Goal: Task Accomplishment & Management: Manage account settings

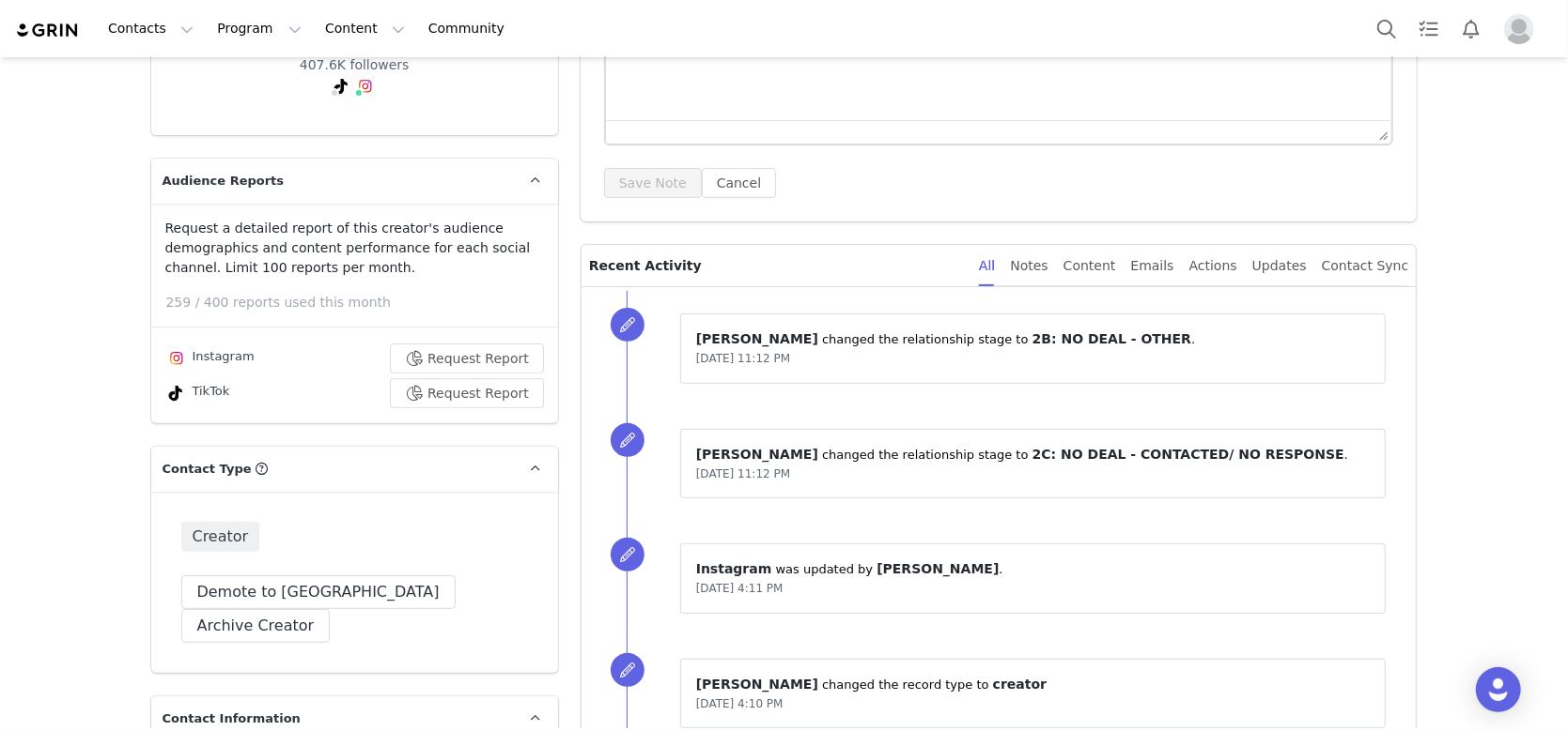
scroll to position [501, 0]
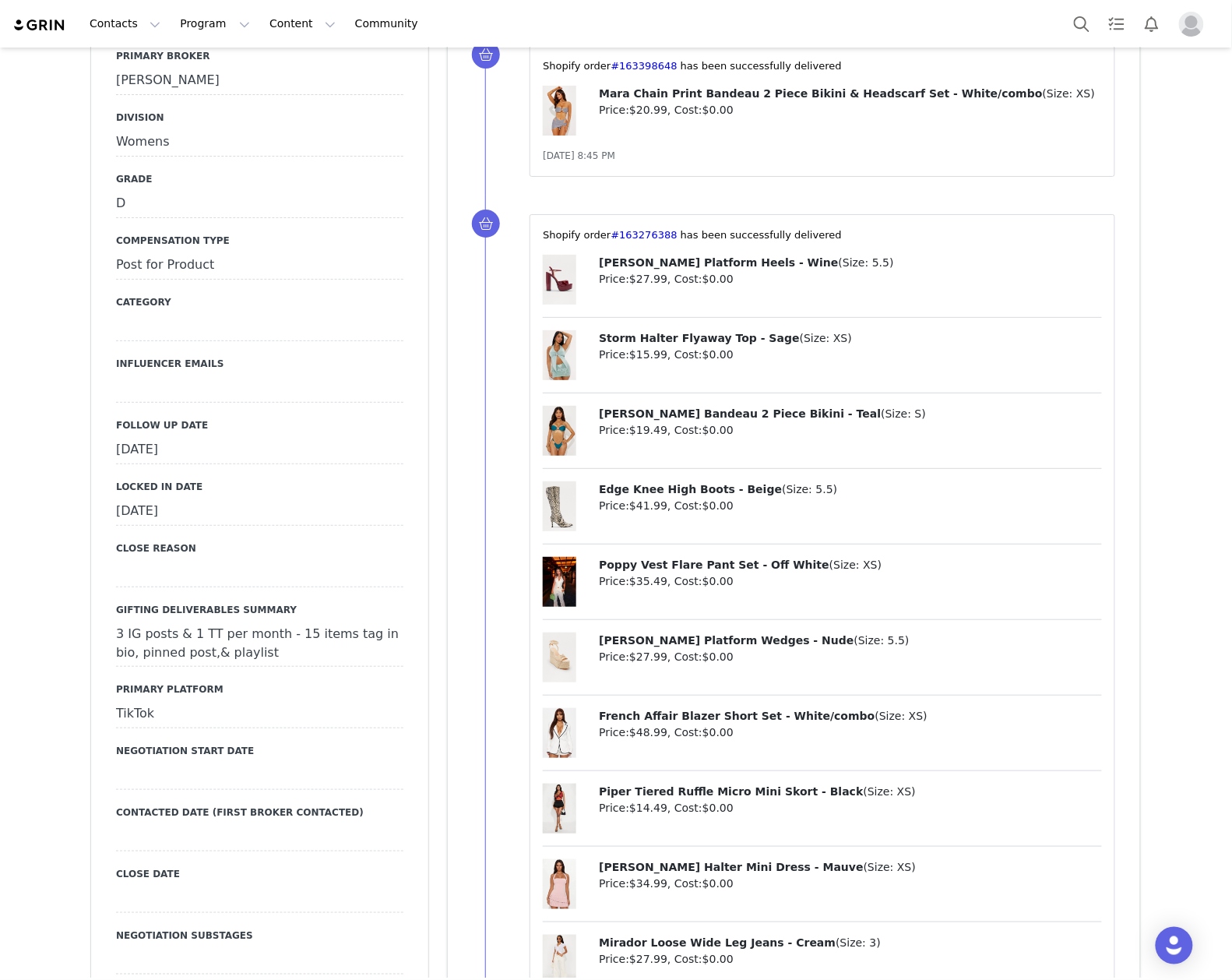
scroll to position [1766, 0]
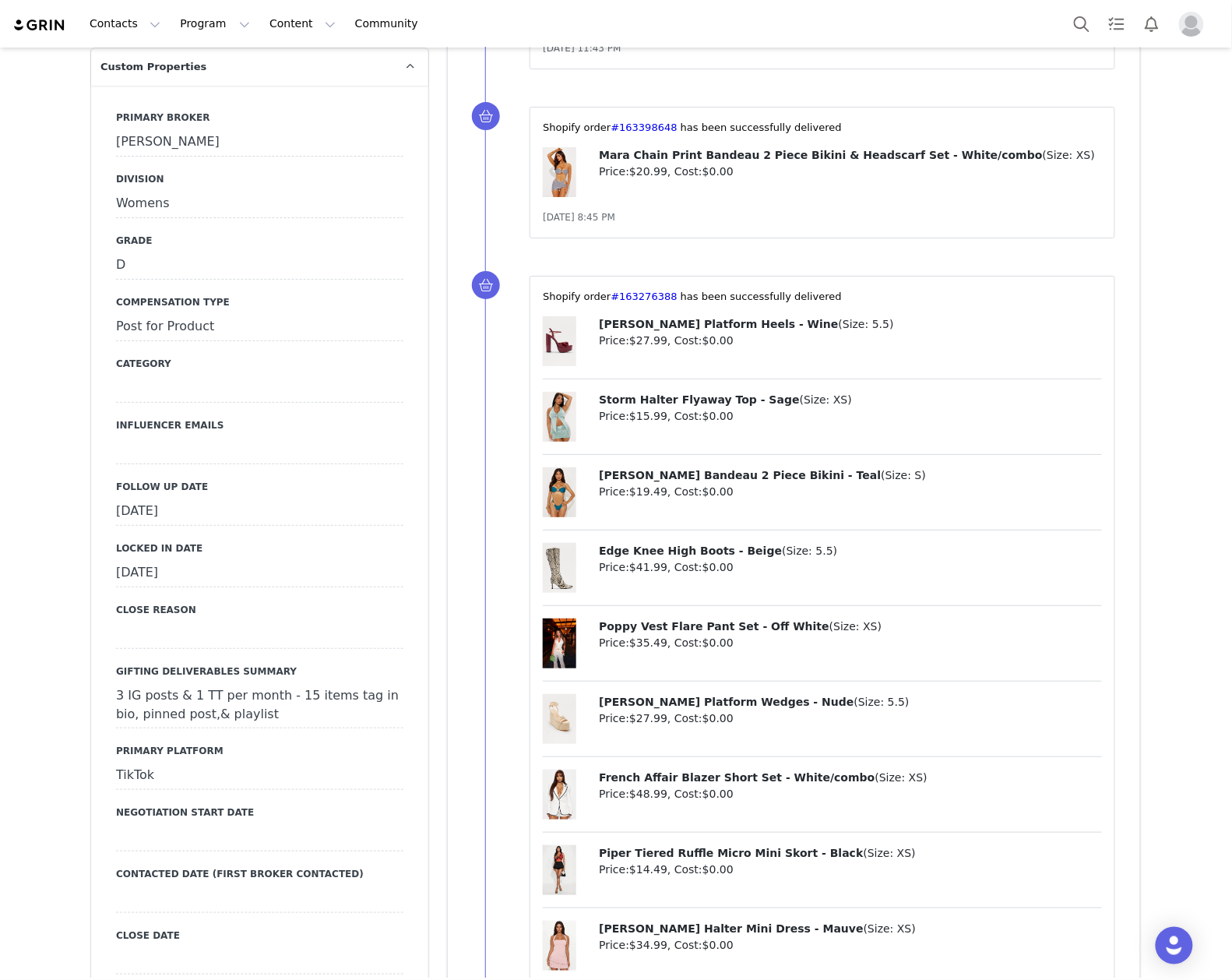
click at [272, 498] on div "September 25th, 2025" at bounding box center [260, 512] width 288 height 28
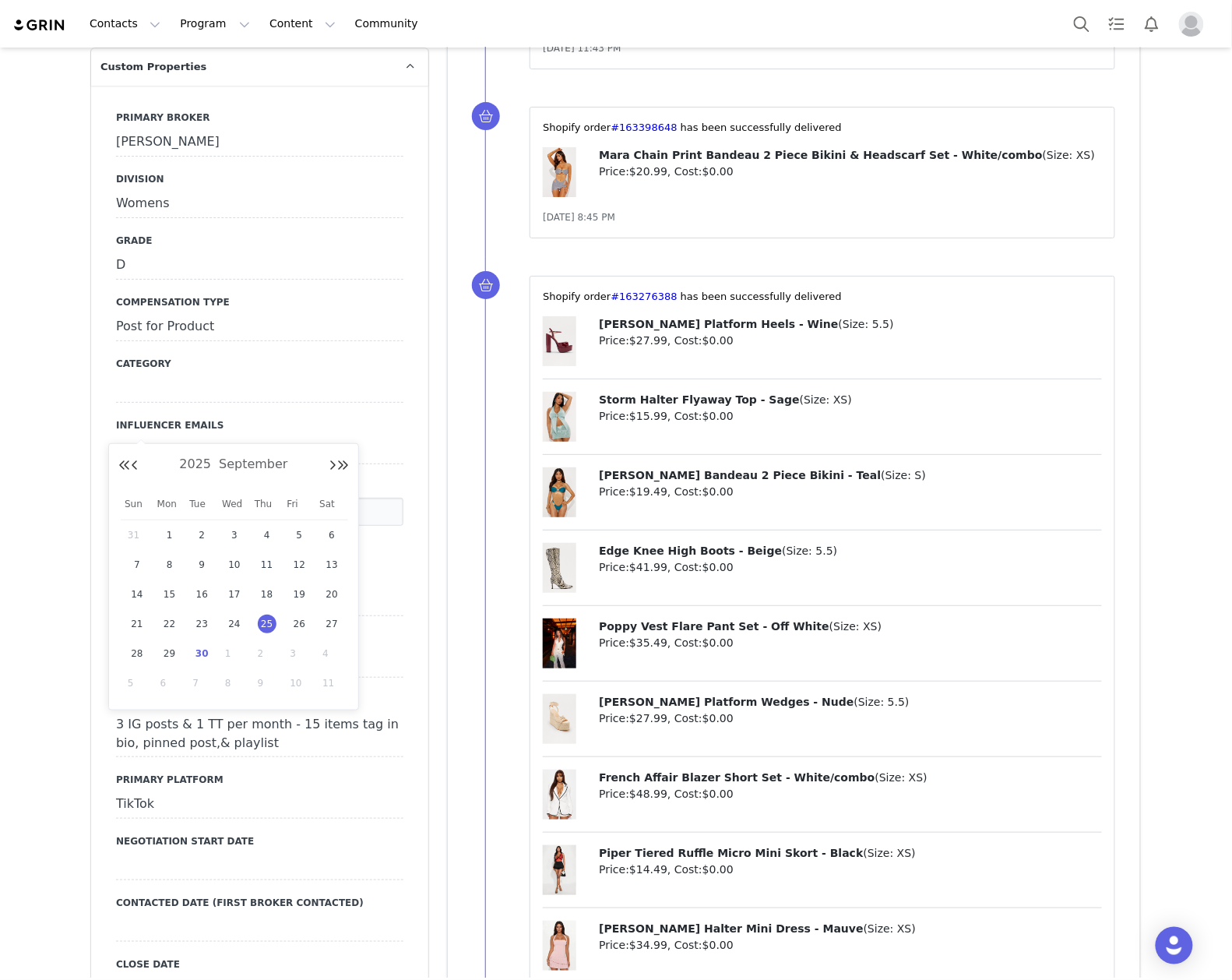
click at [204, 651] on span "30" at bounding box center [201, 653] width 18 height 18
type input "Sep 30 2025"
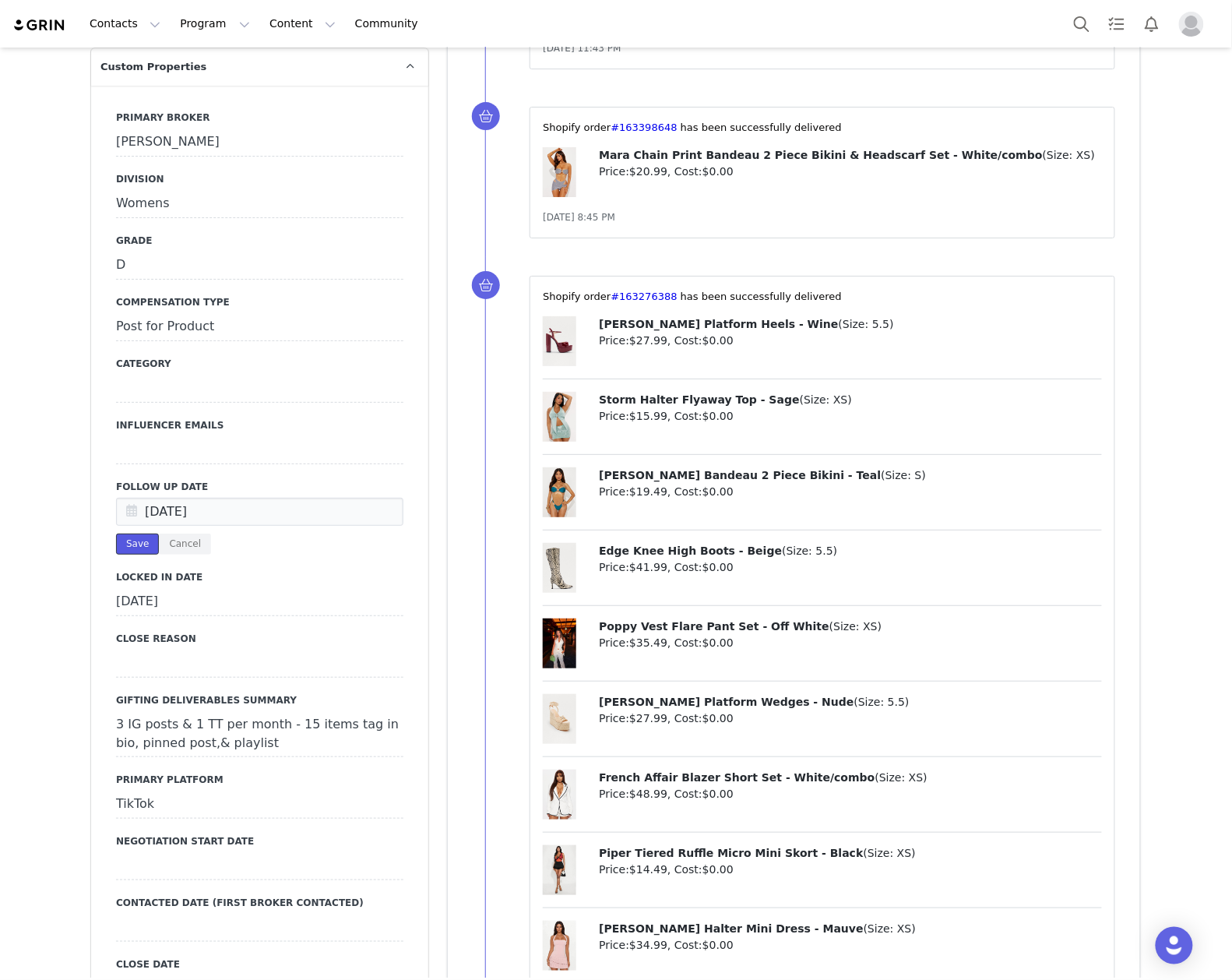
click at [123, 534] on button "Save" at bounding box center [137, 544] width 43 height 21
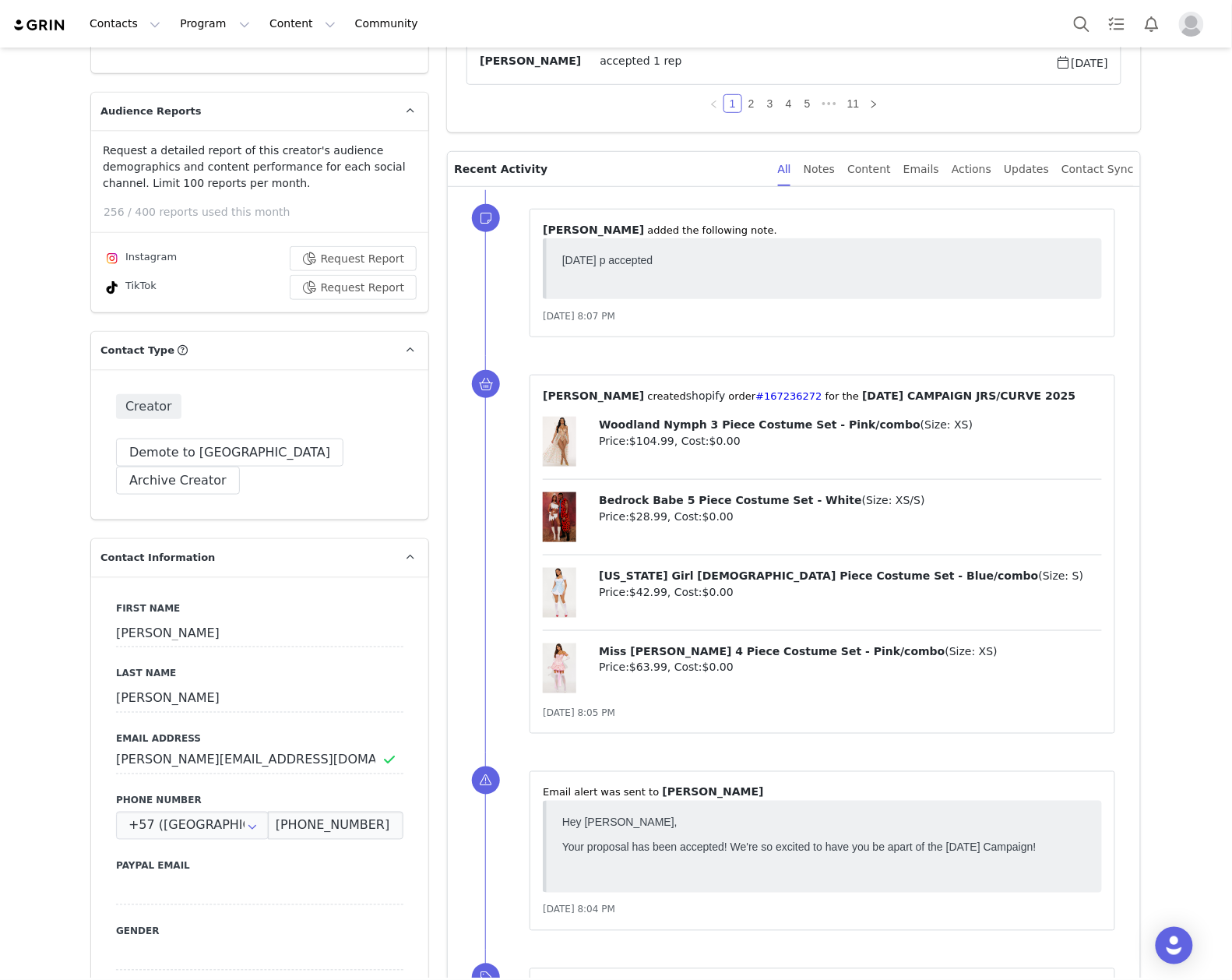
scroll to position [0, 0]
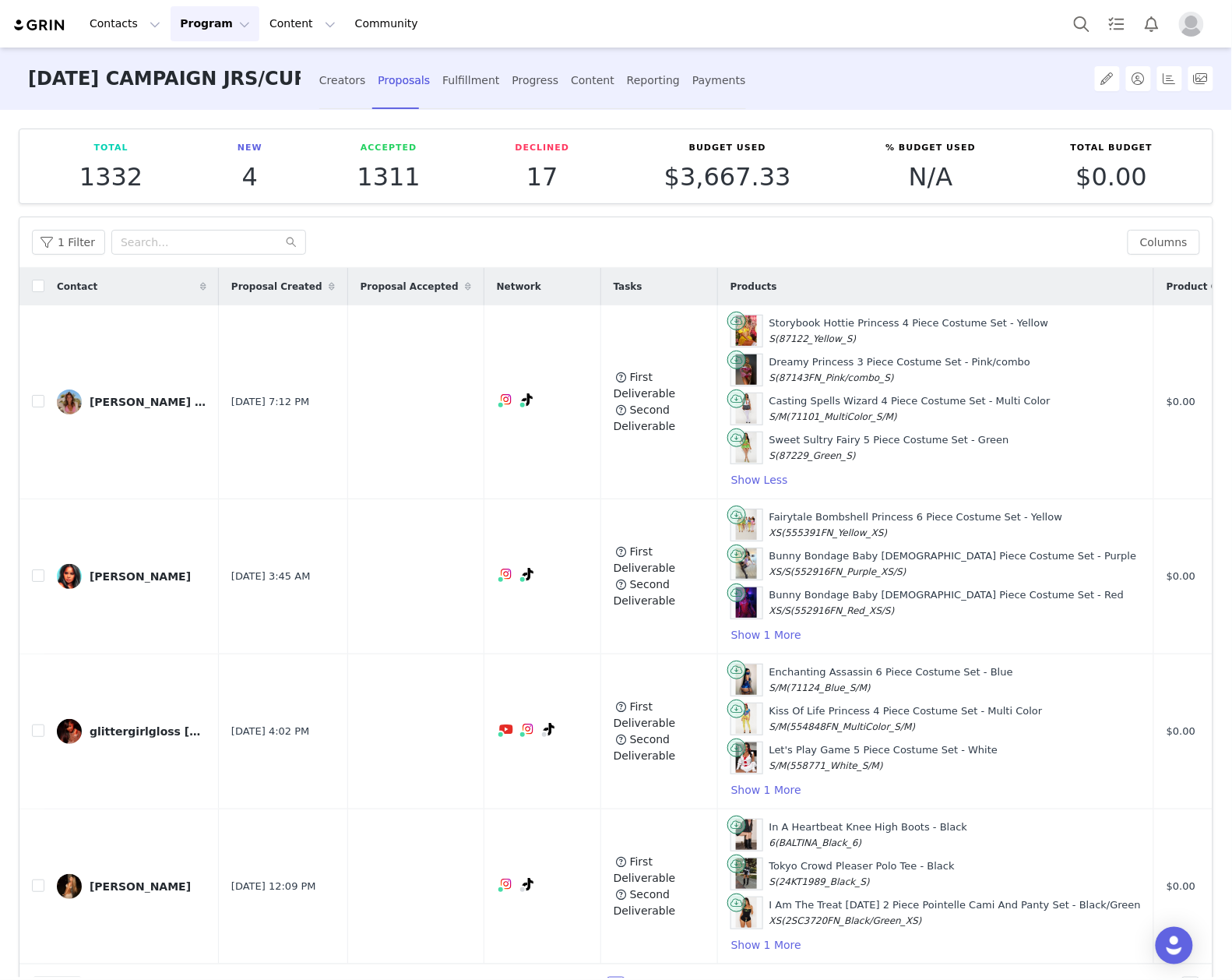
click at [172, 20] on button "Program Program" at bounding box center [215, 24] width 89 height 35
click at [219, 94] on p "Campaigns" at bounding box center [203, 98] width 61 height 16
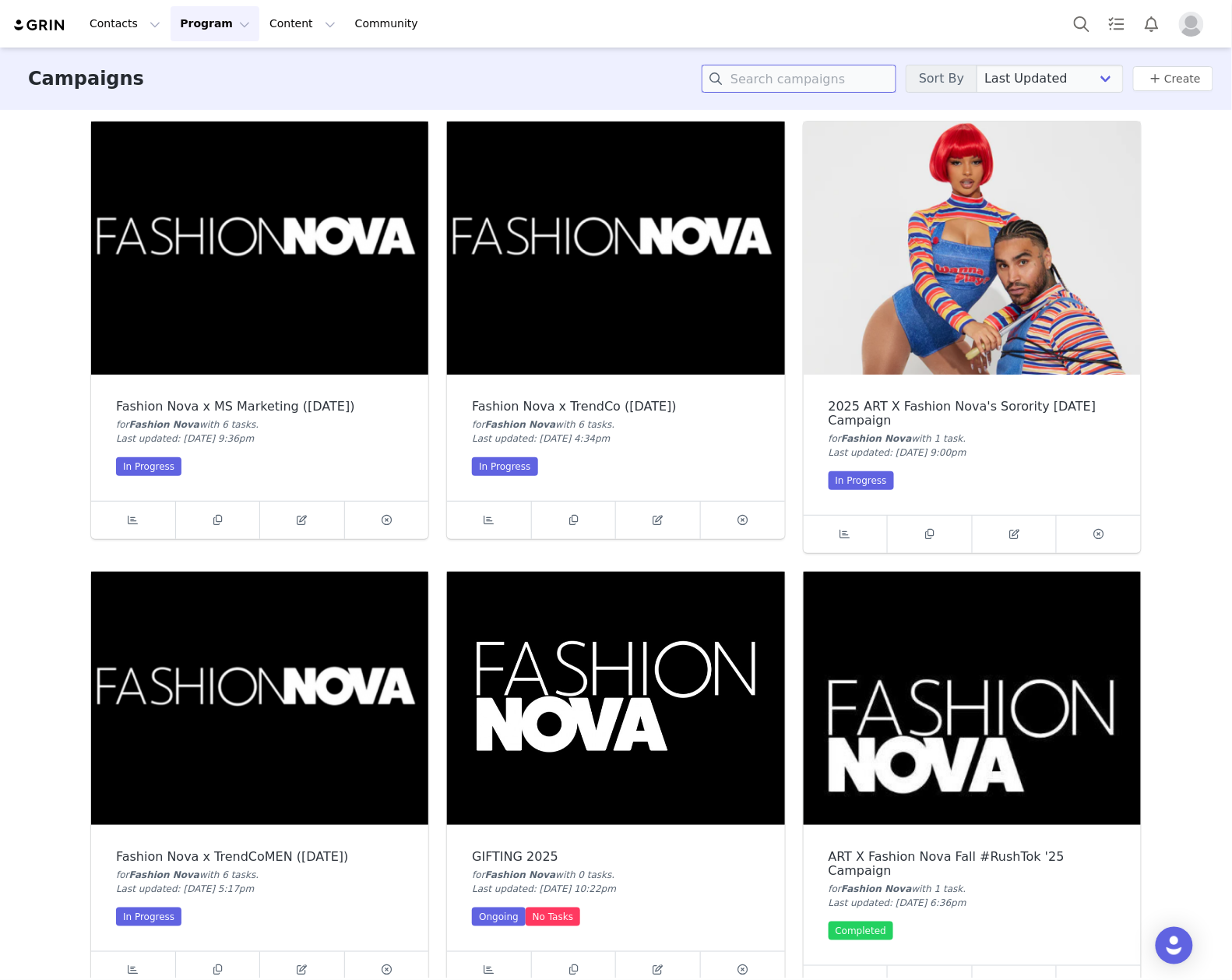
click at [836, 69] on input at bounding box center [799, 78] width 195 height 28
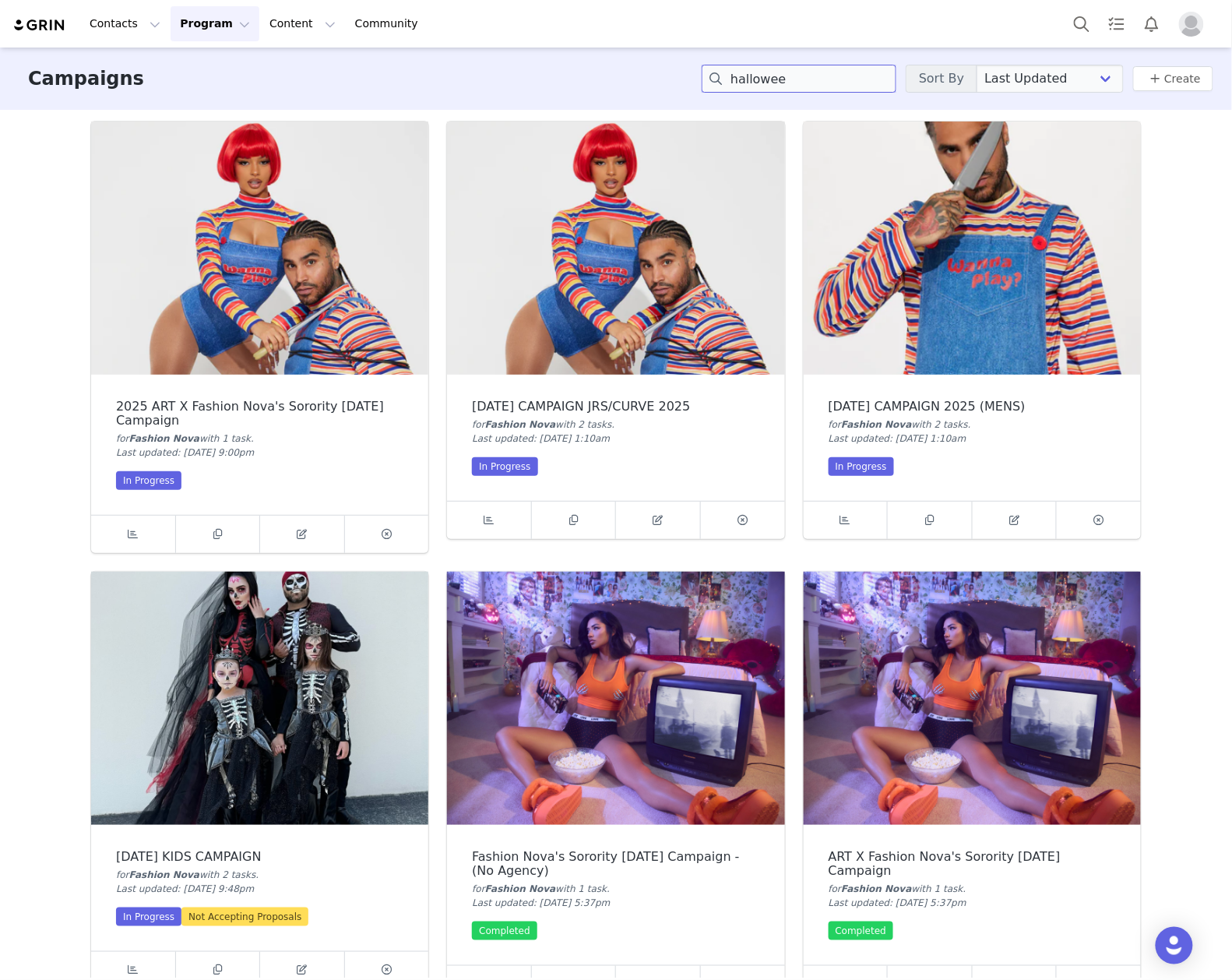
type input "halloween"
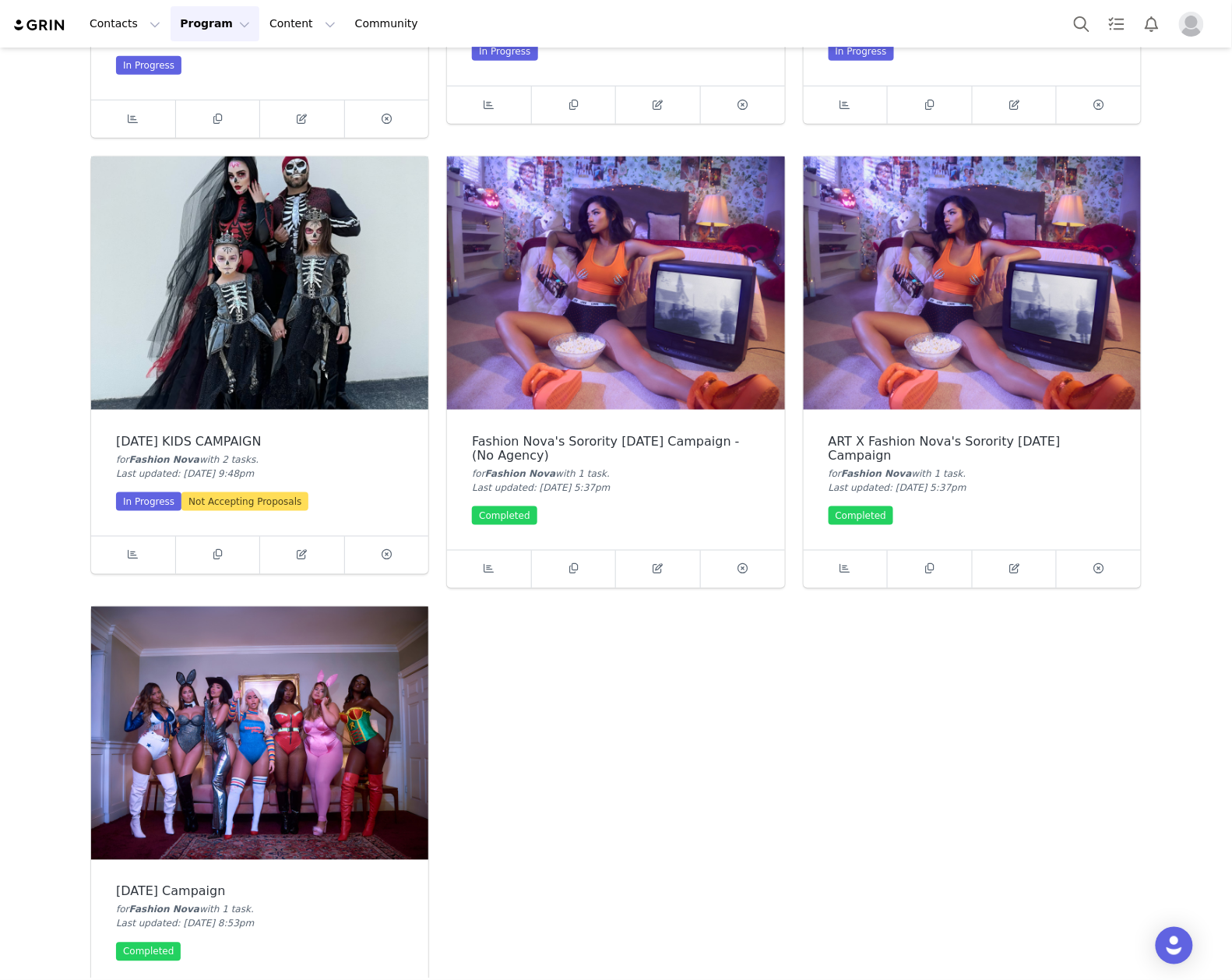
scroll to position [474, 0]
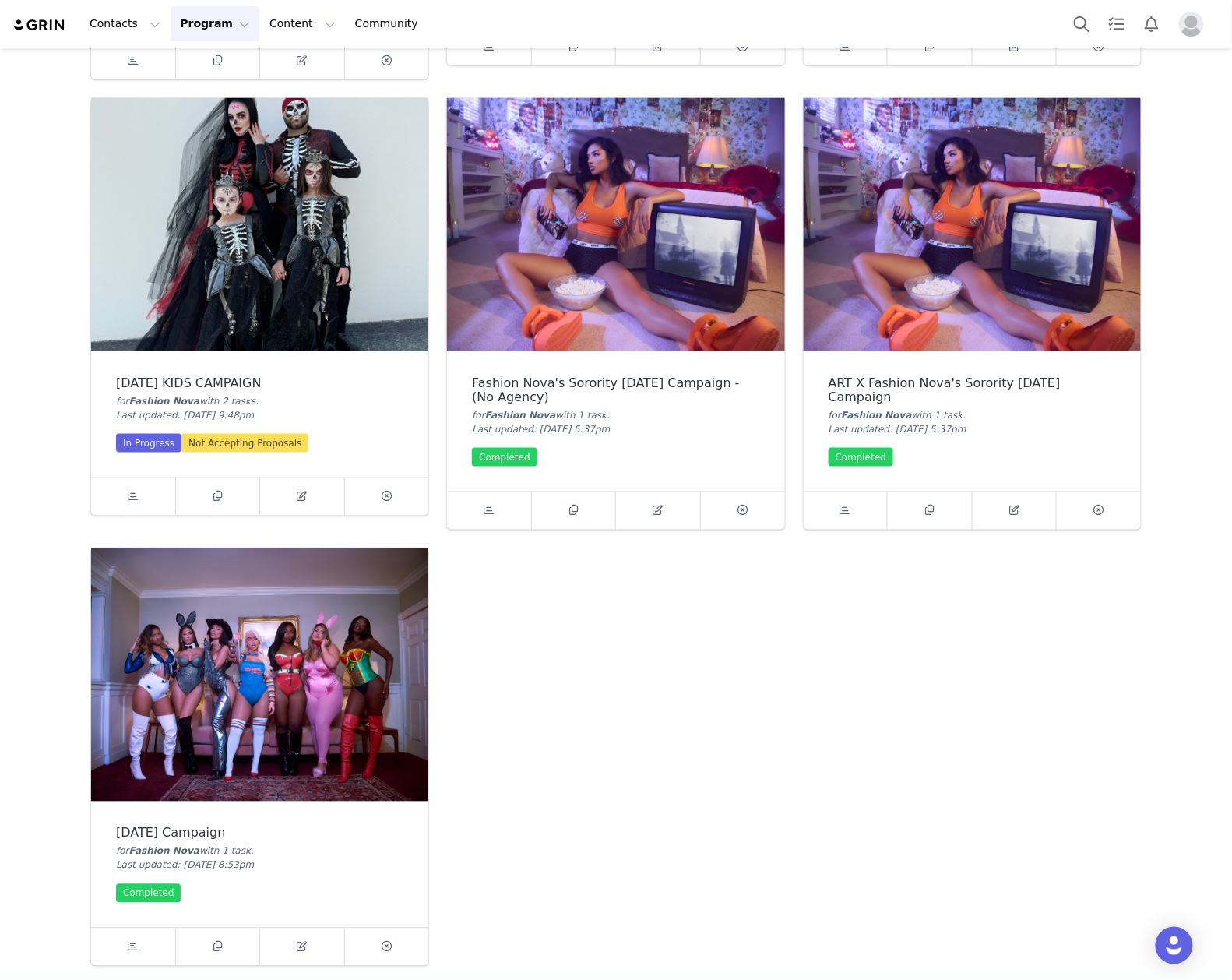
click at [217, 663] on img at bounding box center [260, 675] width 337 height 253
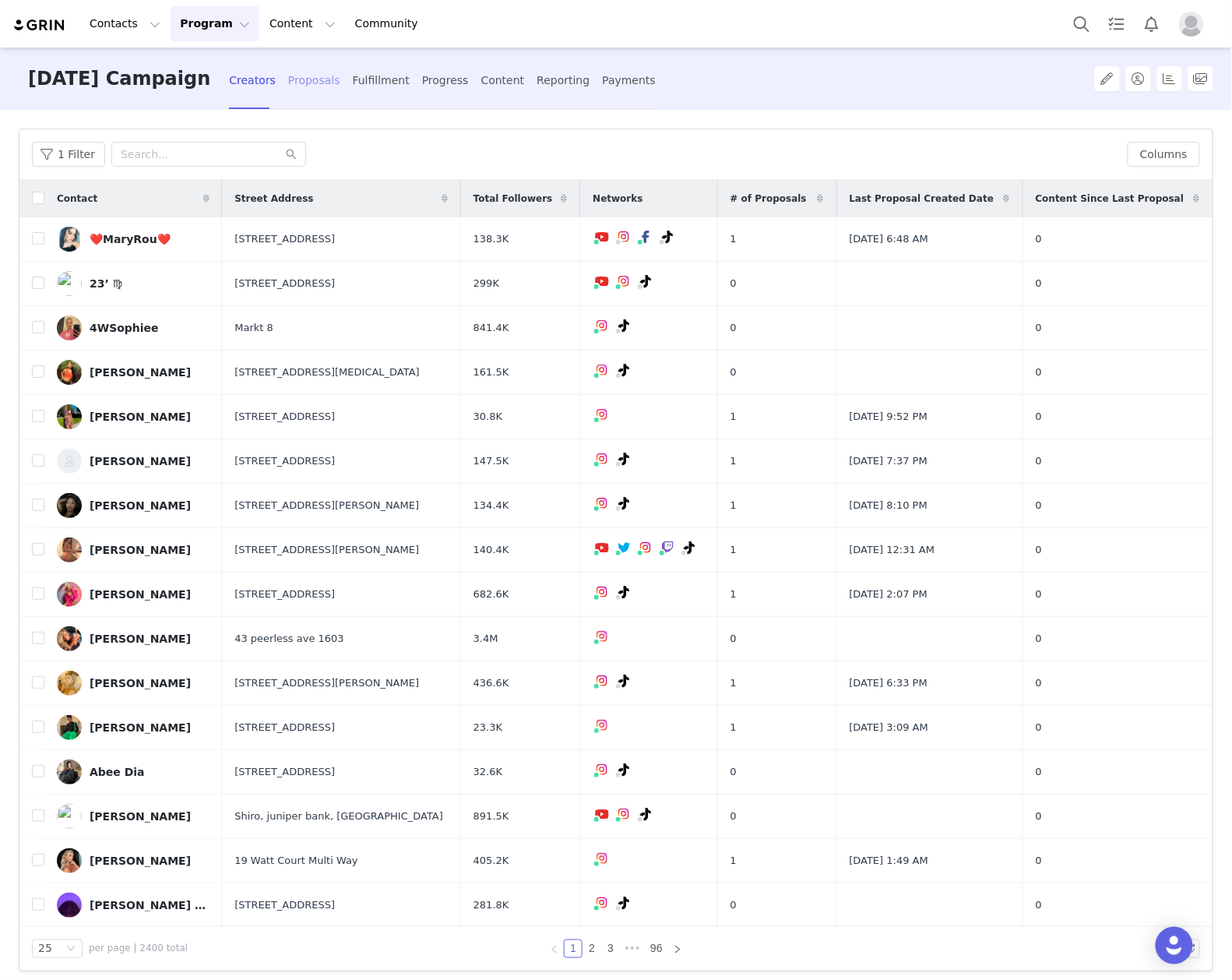
click at [340, 78] on div "Proposals" at bounding box center [314, 81] width 52 height 42
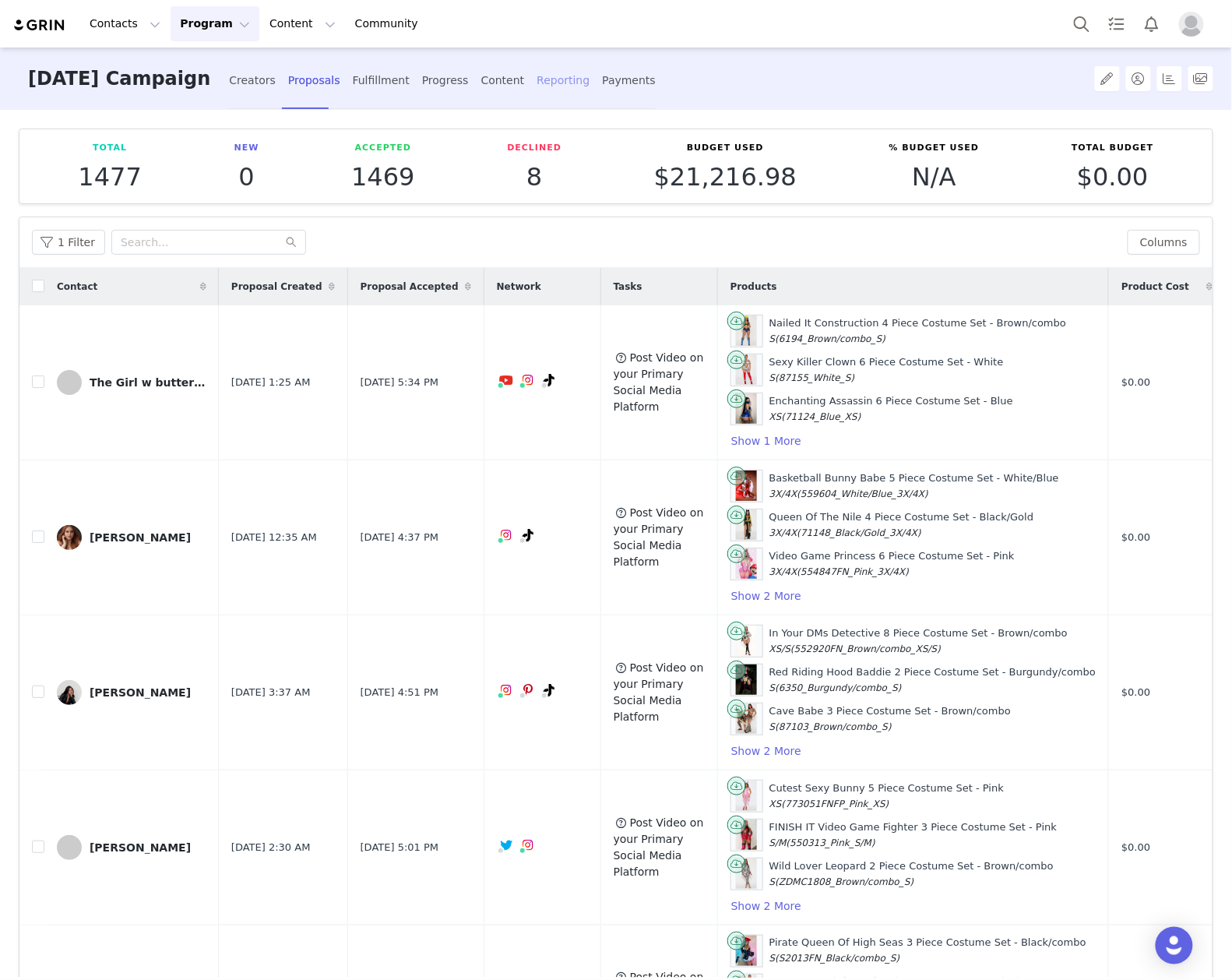
click at [561, 79] on div "Reporting" at bounding box center [563, 81] width 53 height 42
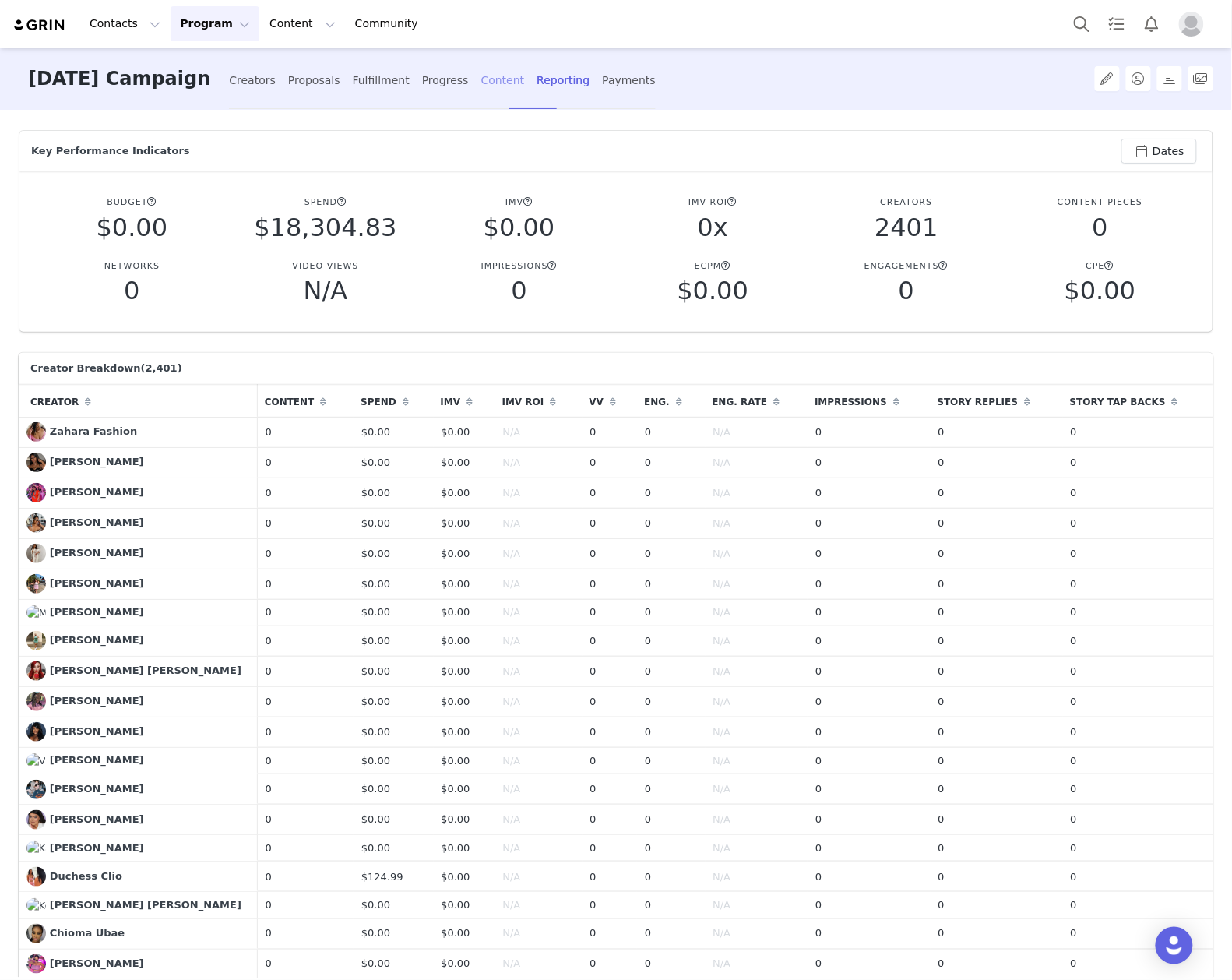
click at [522, 73] on div "Content" at bounding box center [503, 81] width 44 height 42
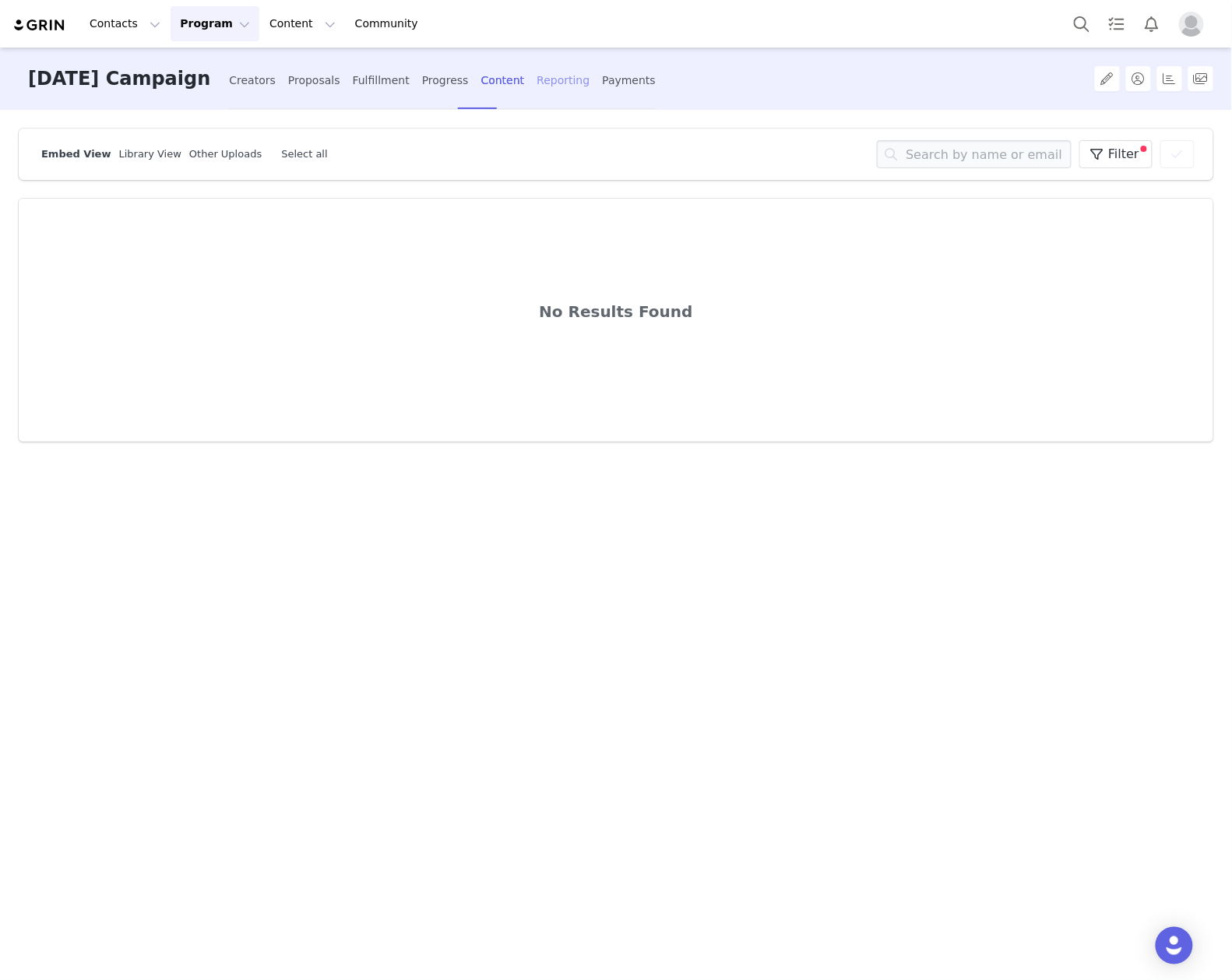
click at [586, 87] on div "Reporting" at bounding box center [563, 81] width 53 height 42
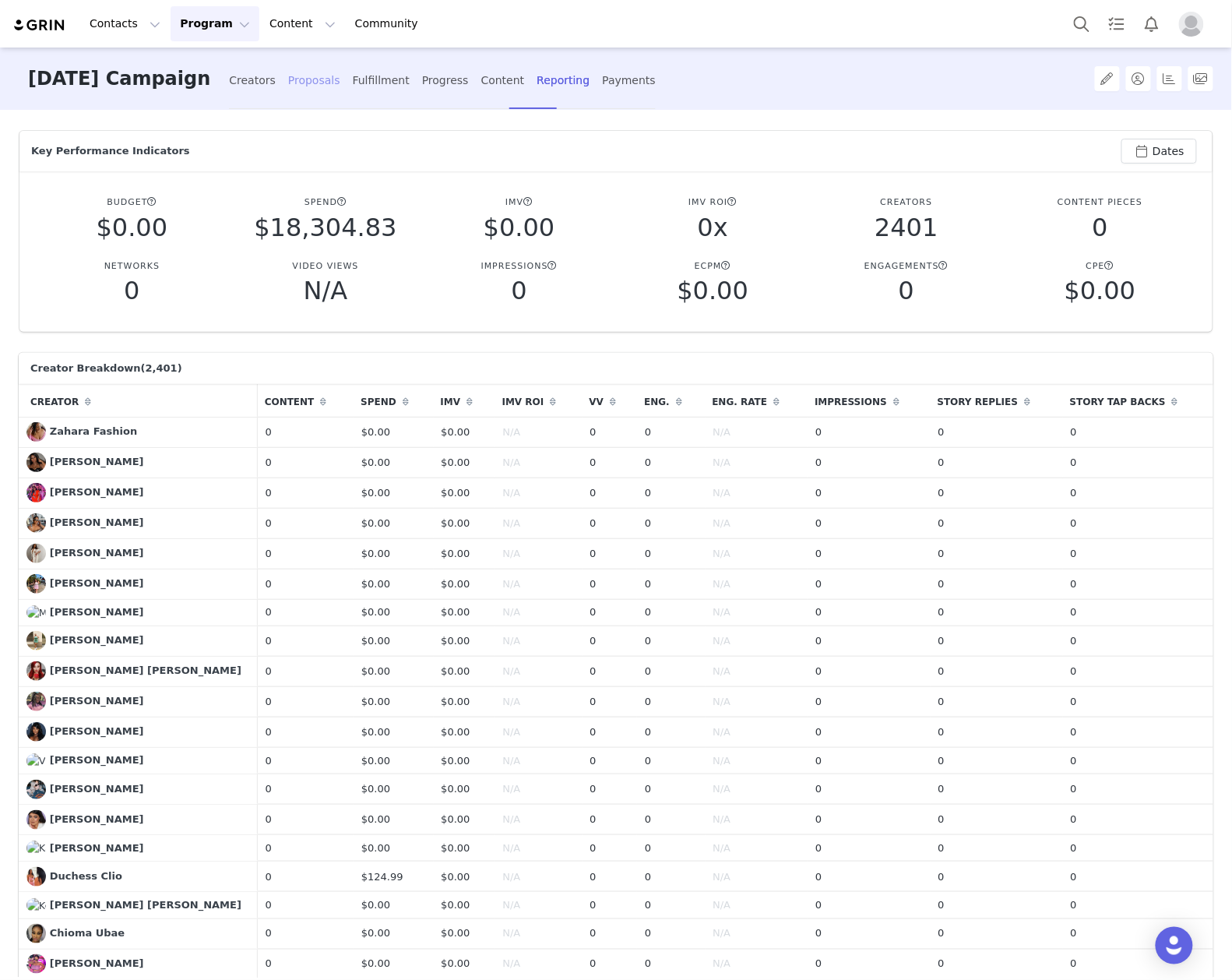
click at [340, 82] on div "Proposals" at bounding box center [314, 81] width 52 height 42
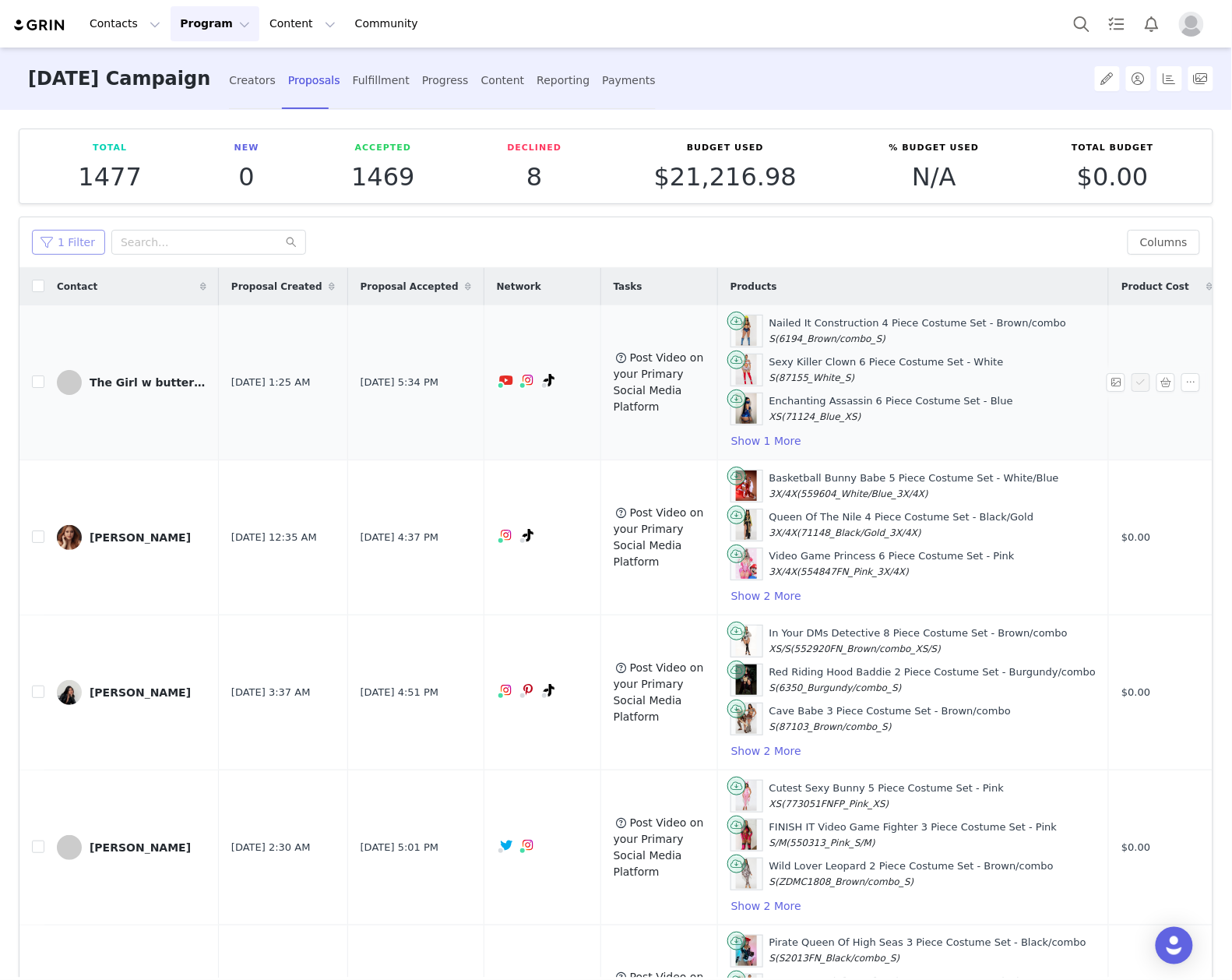
click at [74, 241] on button "1 Filter" at bounding box center [69, 242] width 74 height 25
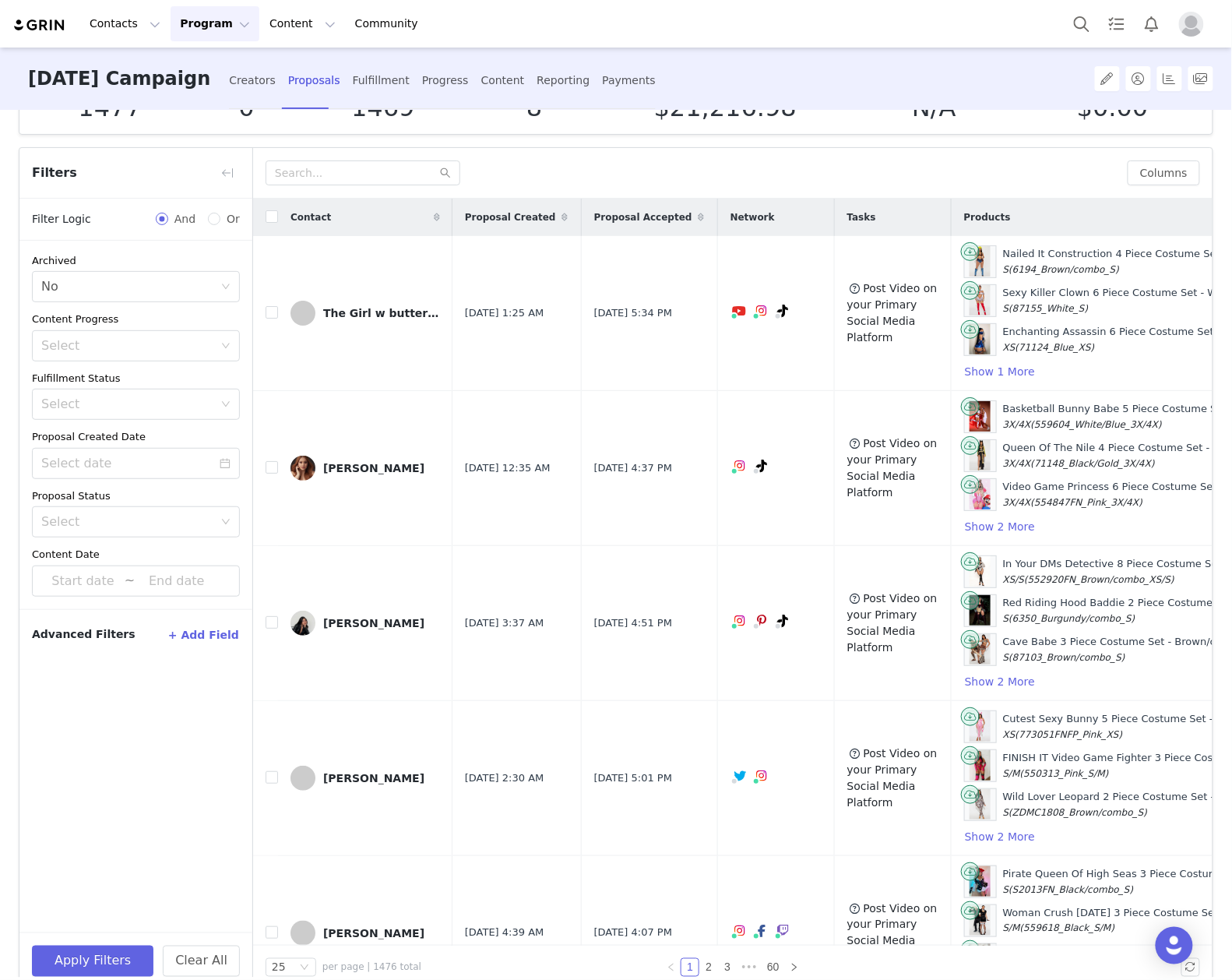
scroll to position [101, 0]
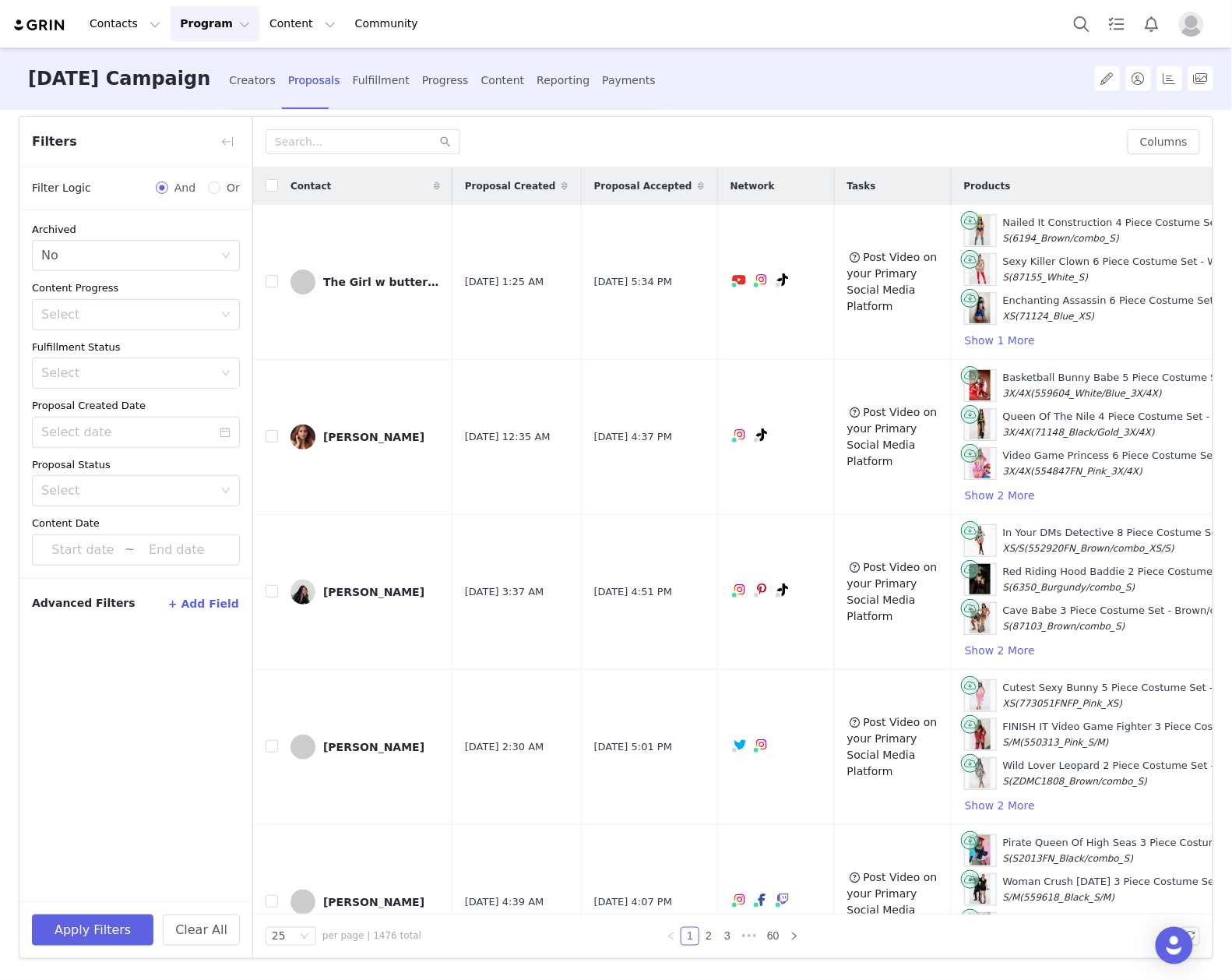
click at [231, 605] on button "+ Add Field" at bounding box center [204, 604] width 73 height 25
click at [149, 653] on div "Select" at bounding box center [127, 656] width 172 height 15
type input "owner"
click at [144, 695] on li "Owner" at bounding box center [136, 691] width 208 height 25
drag, startPoint x: 131, startPoint y: 699, endPoint x: 116, endPoint y: 704, distance: 15.8
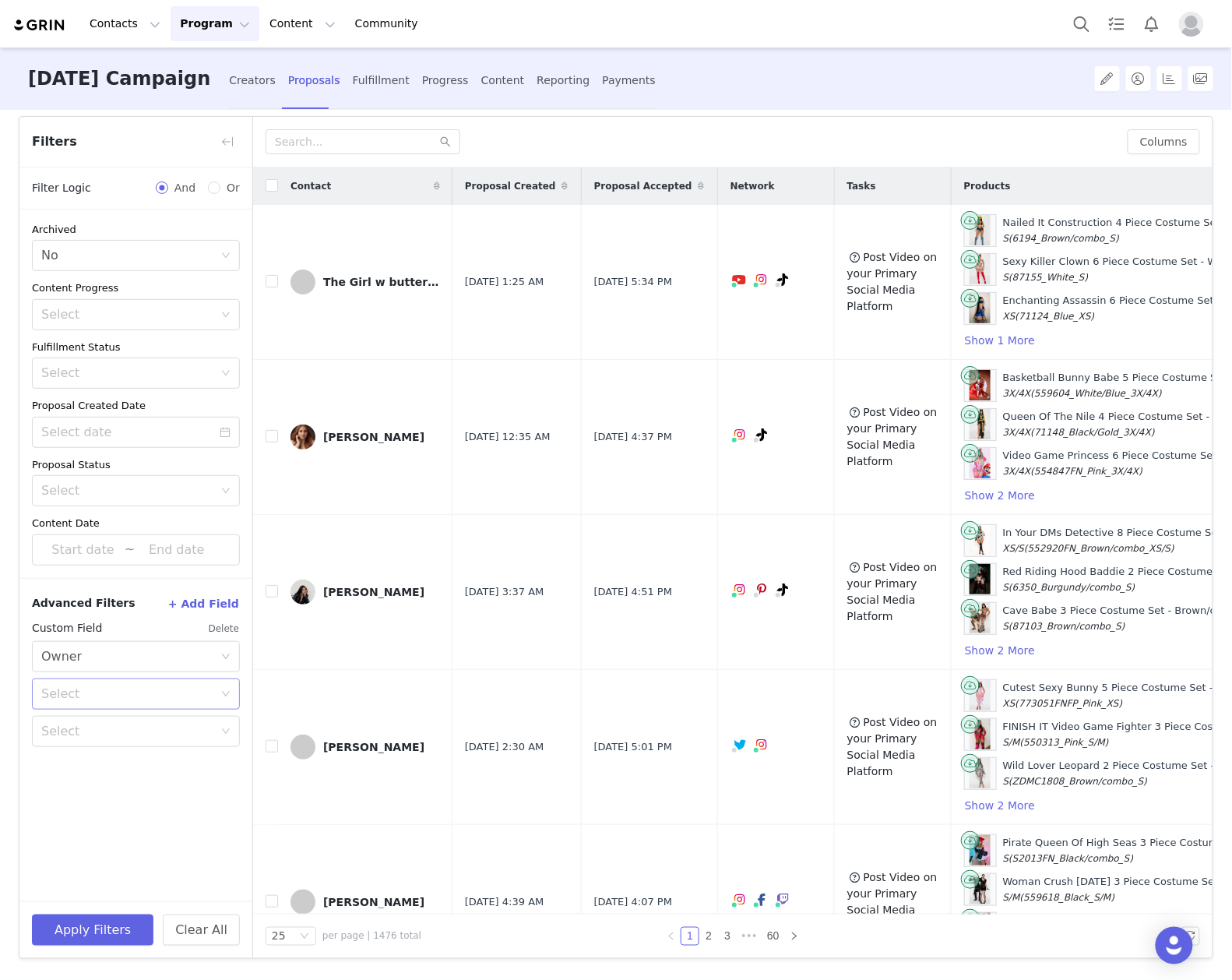
click at [128, 699] on div "Select" at bounding box center [127, 694] width 172 height 15
click at [101, 730] on li "Equal" at bounding box center [136, 729] width 208 height 25
click at [95, 735] on div "Select" at bounding box center [127, 731] width 172 height 15
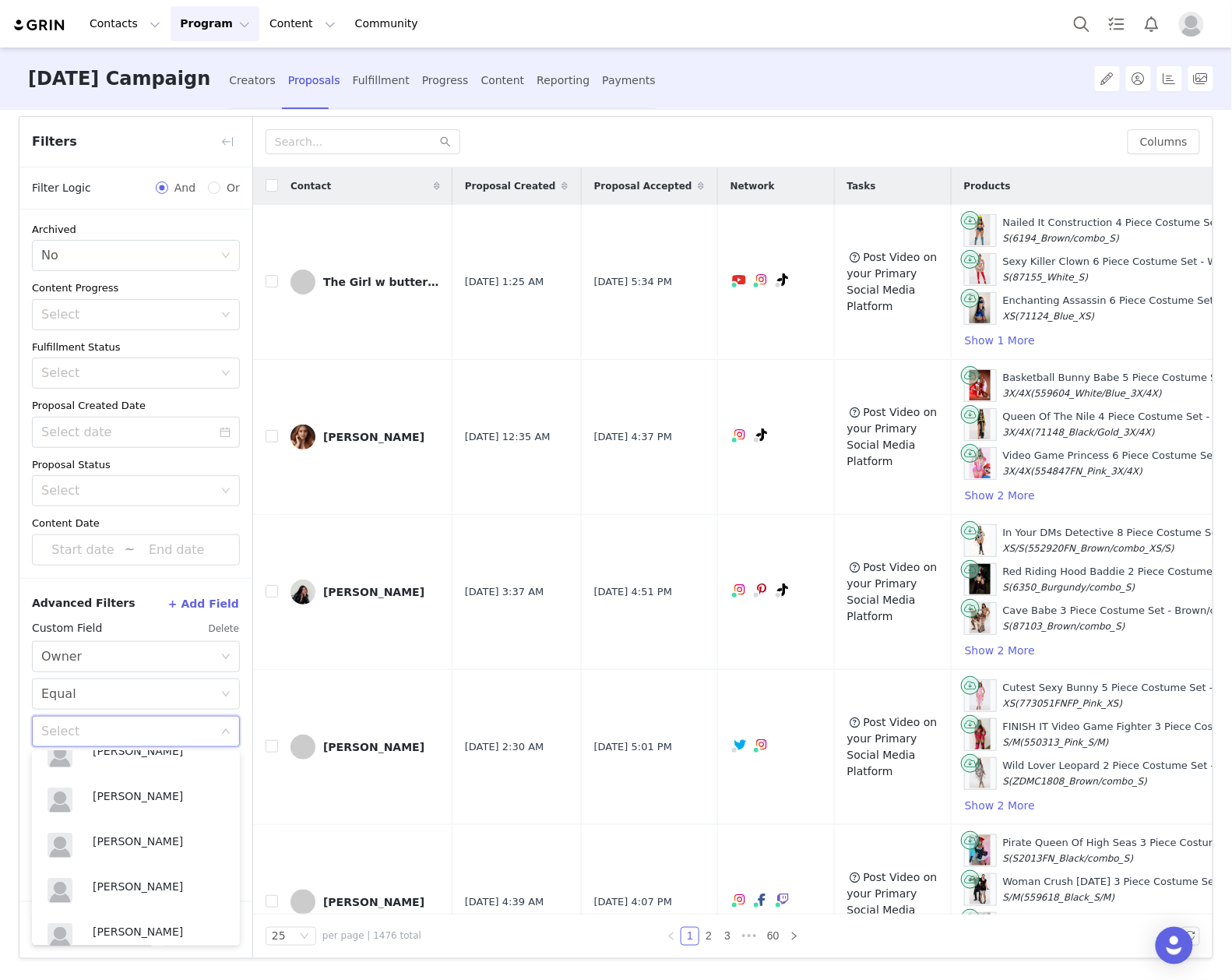
scroll to position [2133, 0]
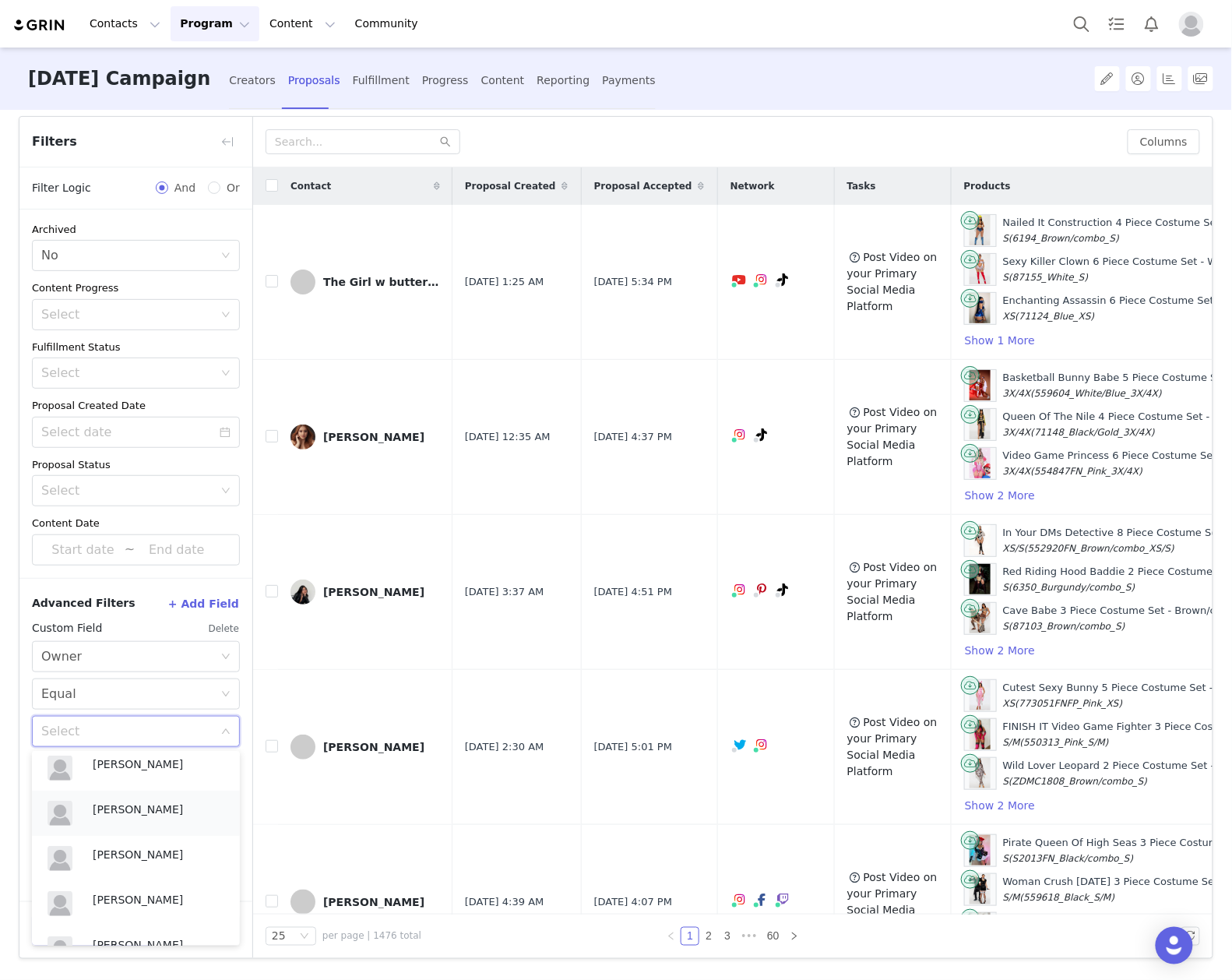
click at [129, 808] on p "[PERSON_NAME]" at bounding box center [158, 809] width 132 height 17
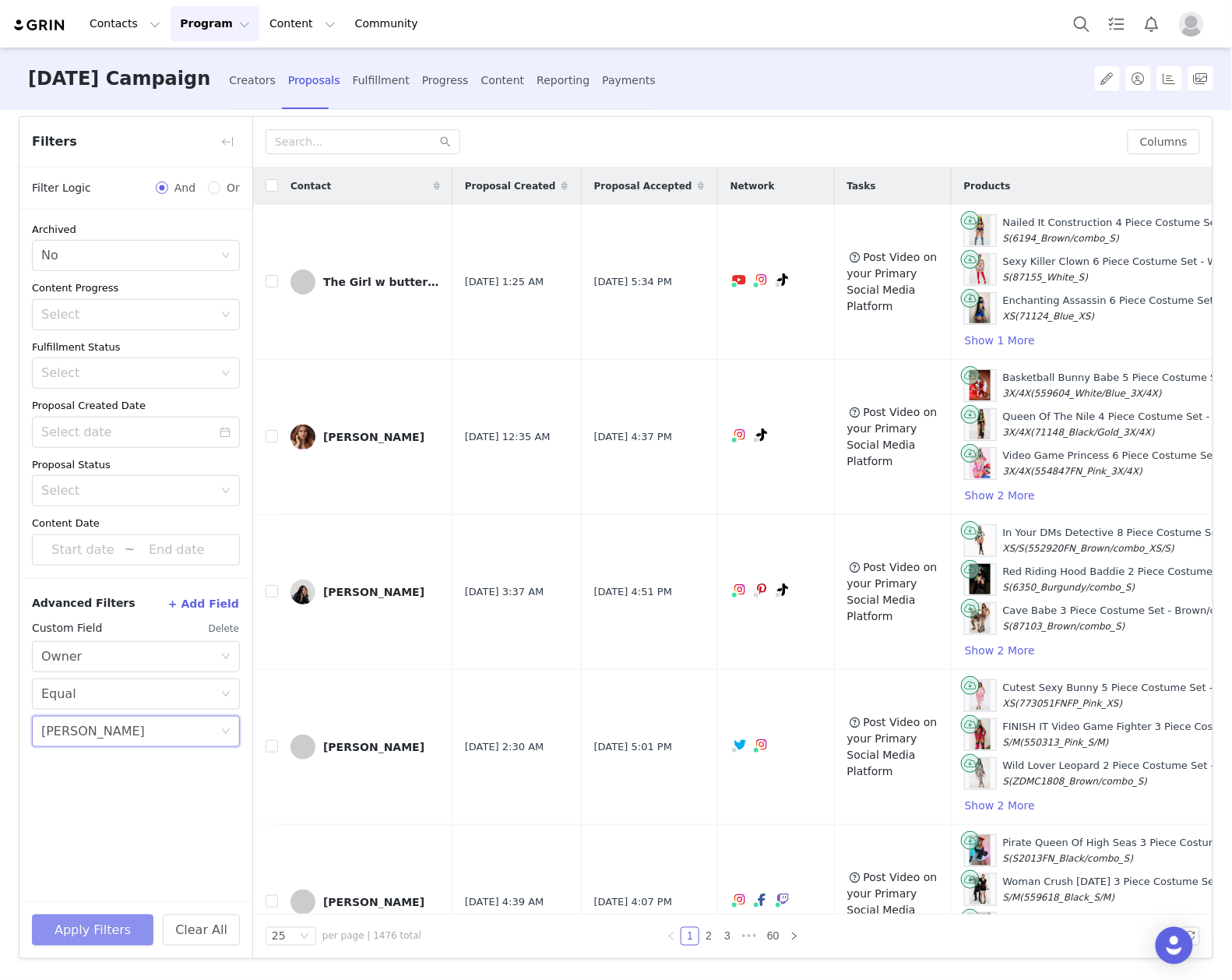
click at [90, 924] on button "Apply Filters" at bounding box center [93, 930] width 121 height 31
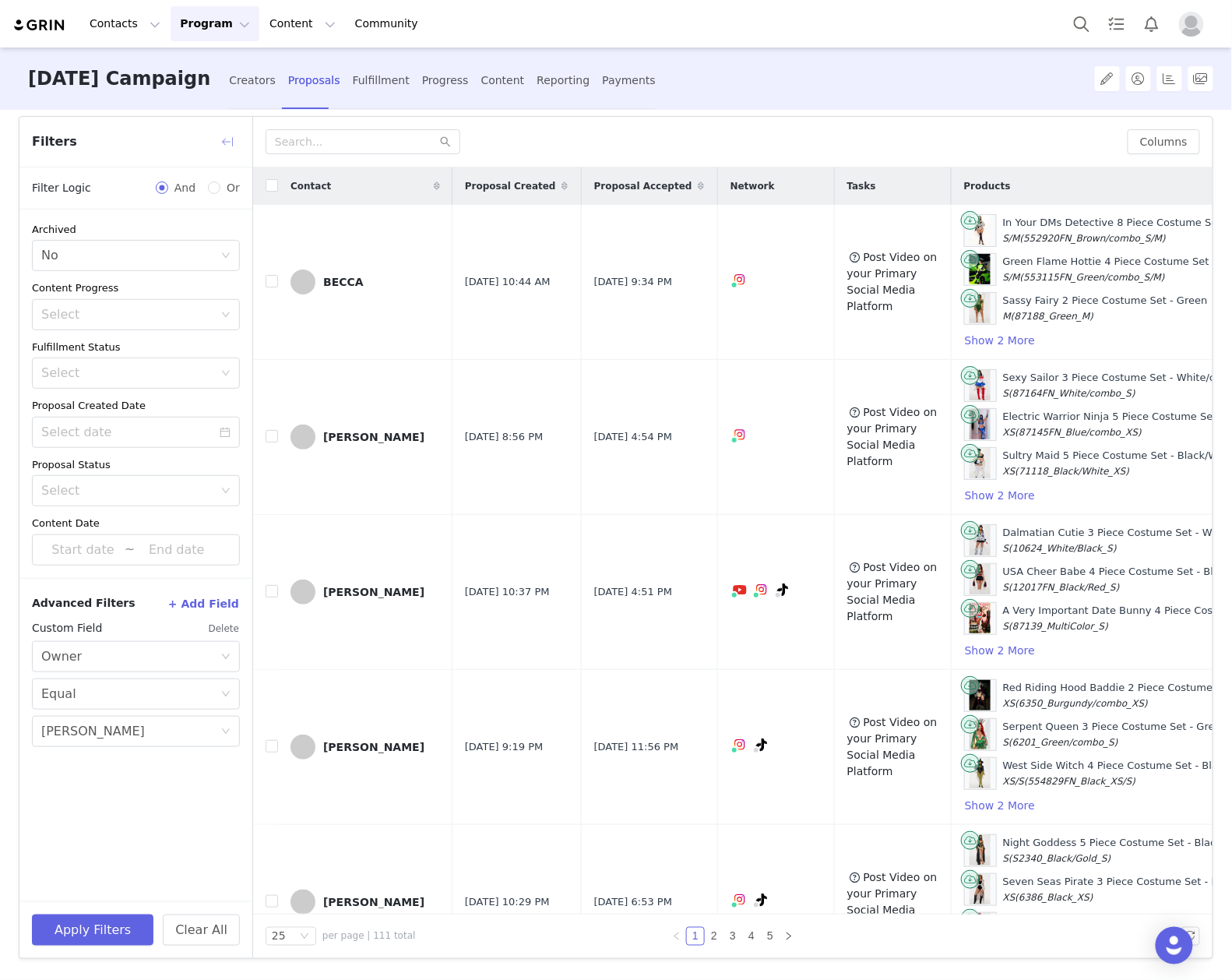
click at [237, 141] on button "button" at bounding box center [227, 141] width 25 height 25
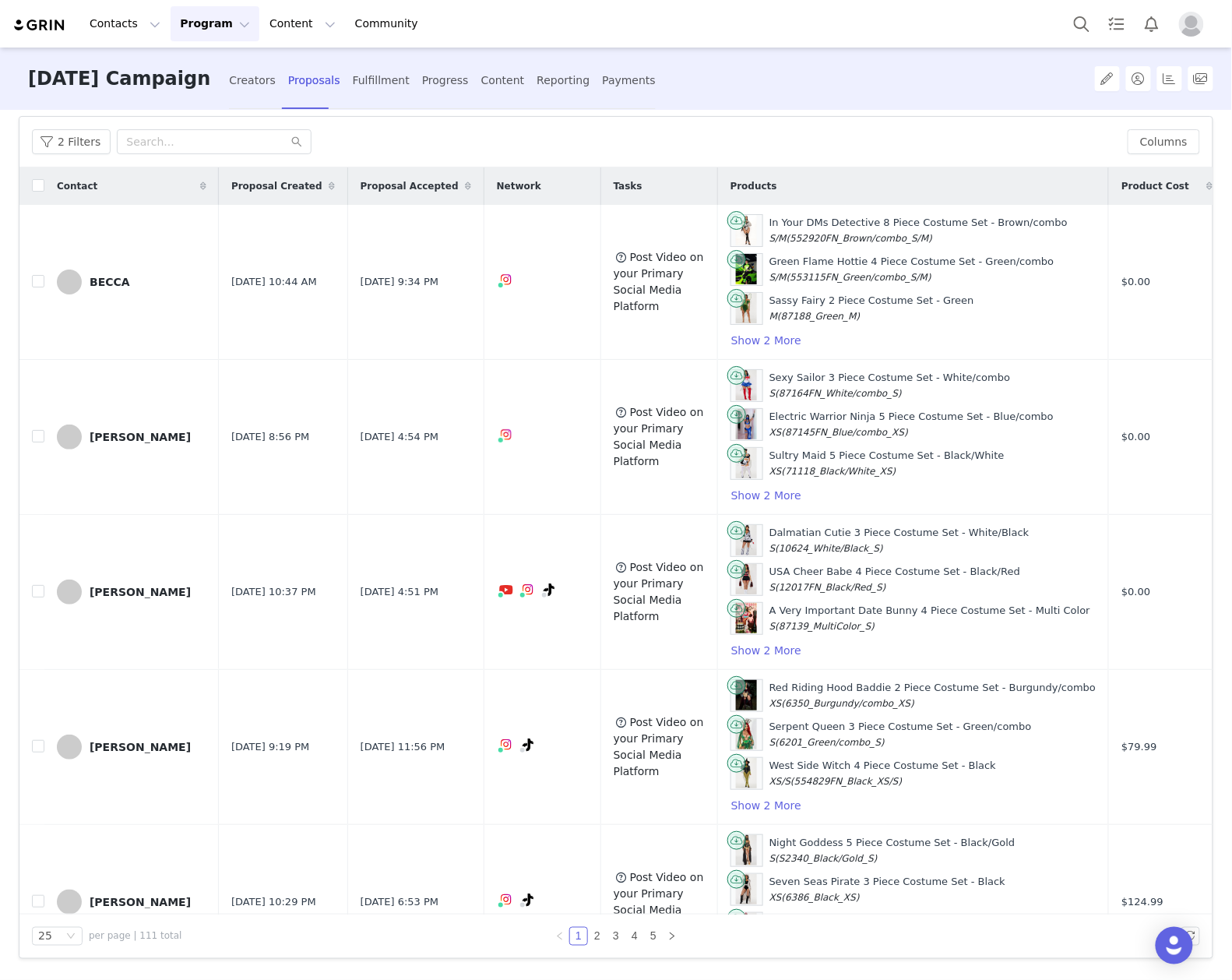
scroll to position [0, 0]
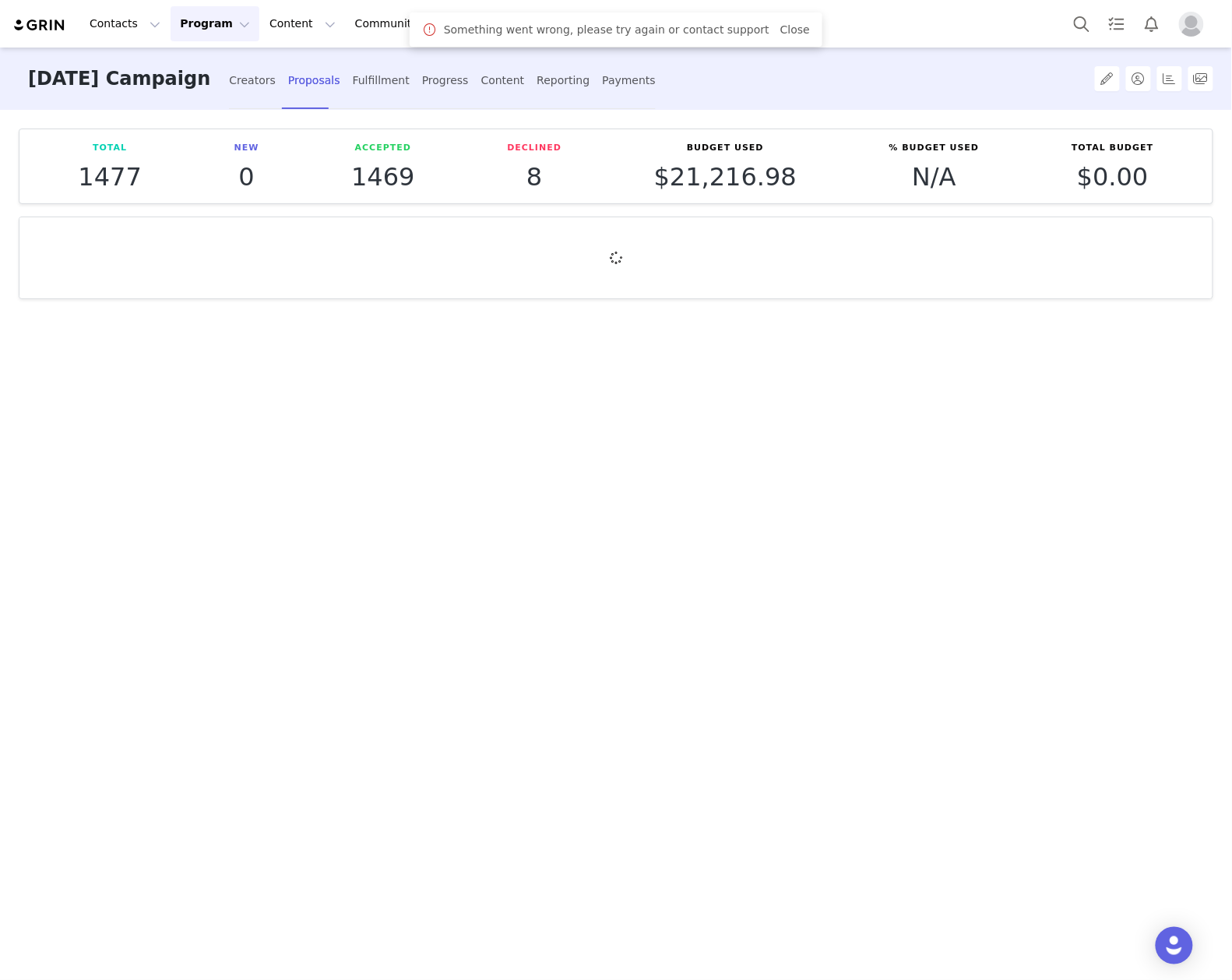
click at [185, 16] on button "Program Program" at bounding box center [215, 24] width 89 height 35
click at [201, 104] on p "Campaigns" at bounding box center [203, 98] width 61 height 16
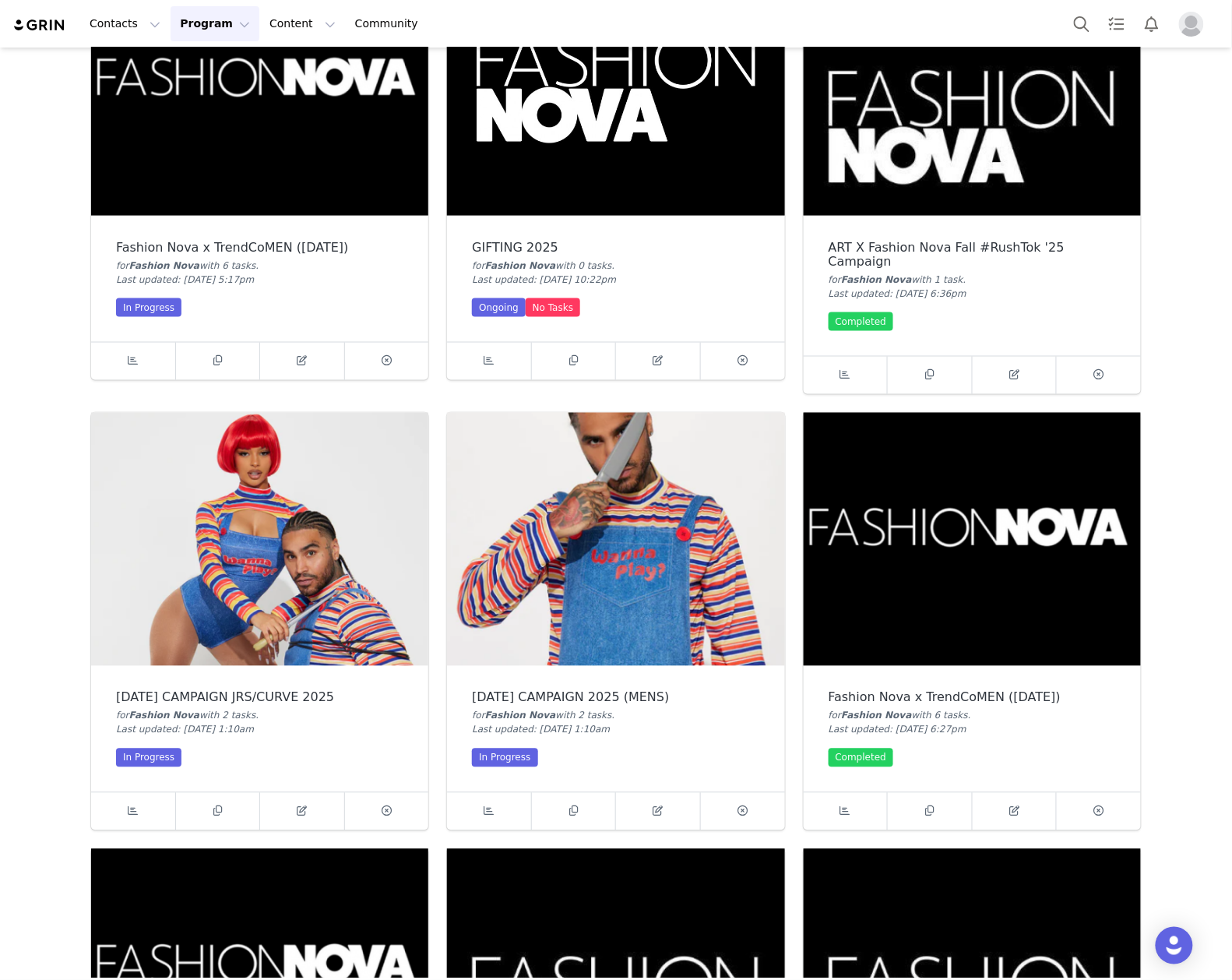
scroll to position [727, 0]
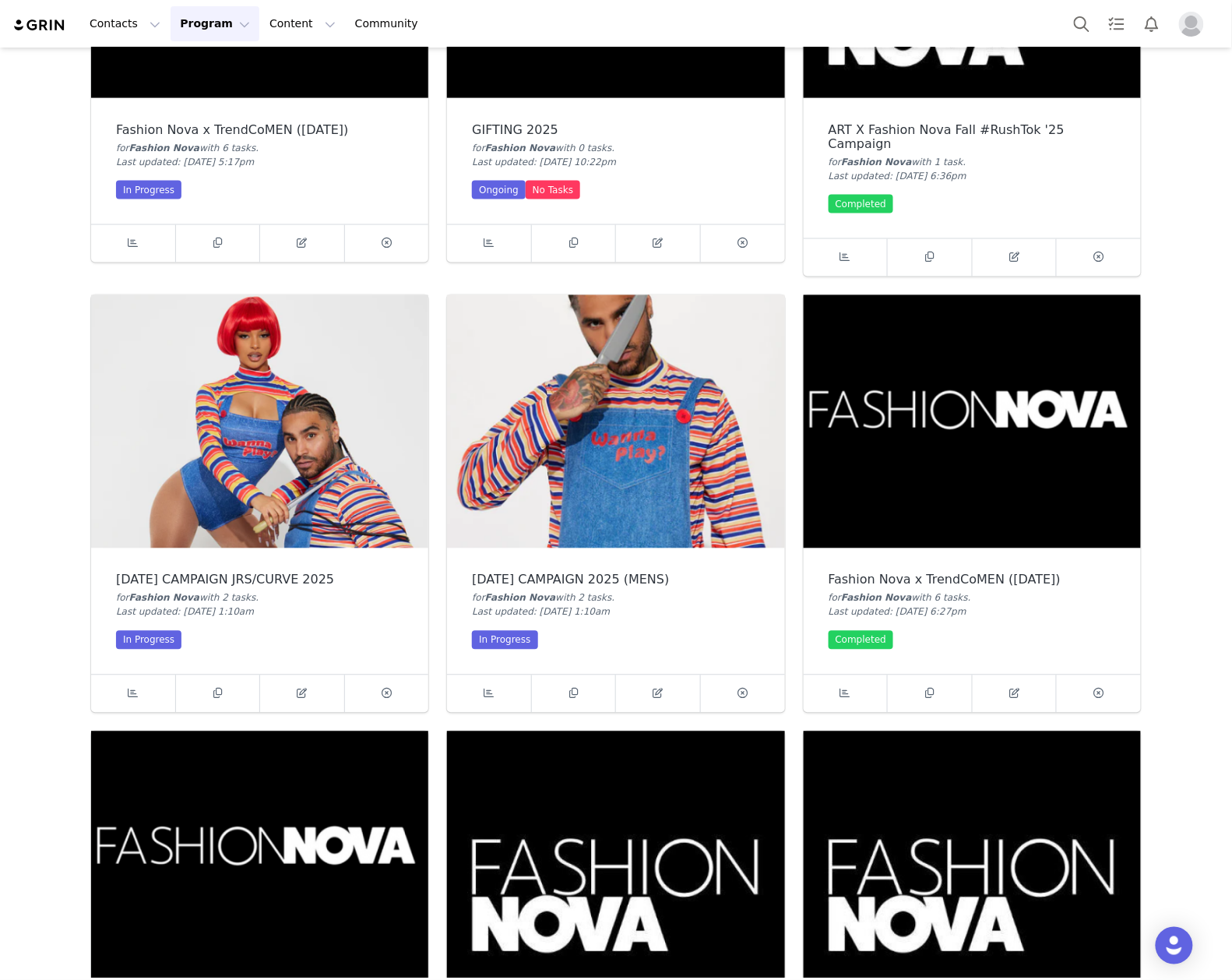
click at [324, 427] on img at bounding box center [260, 421] width 337 height 253
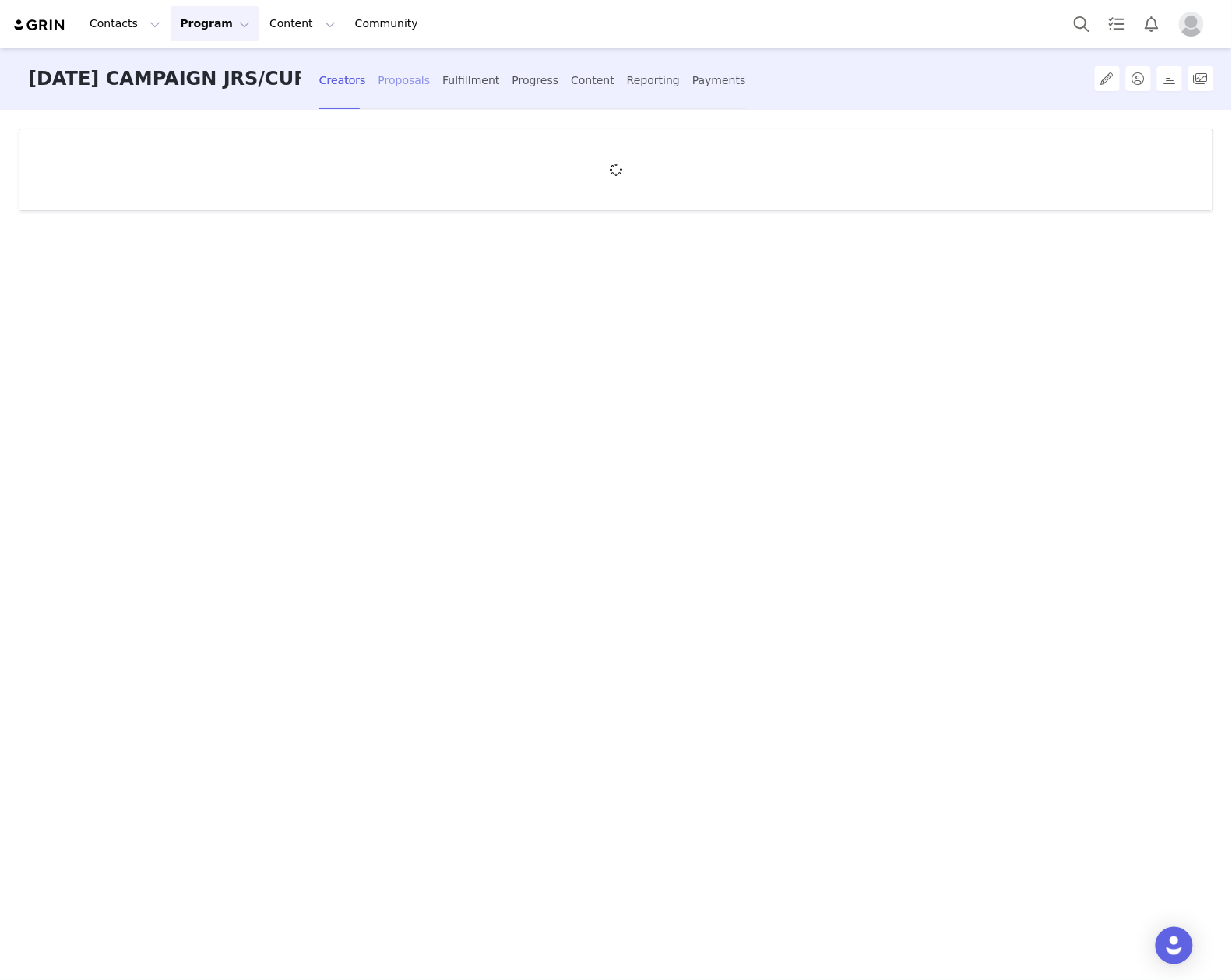
click at [390, 77] on div "Proposals" at bounding box center [404, 81] width 52 height 42
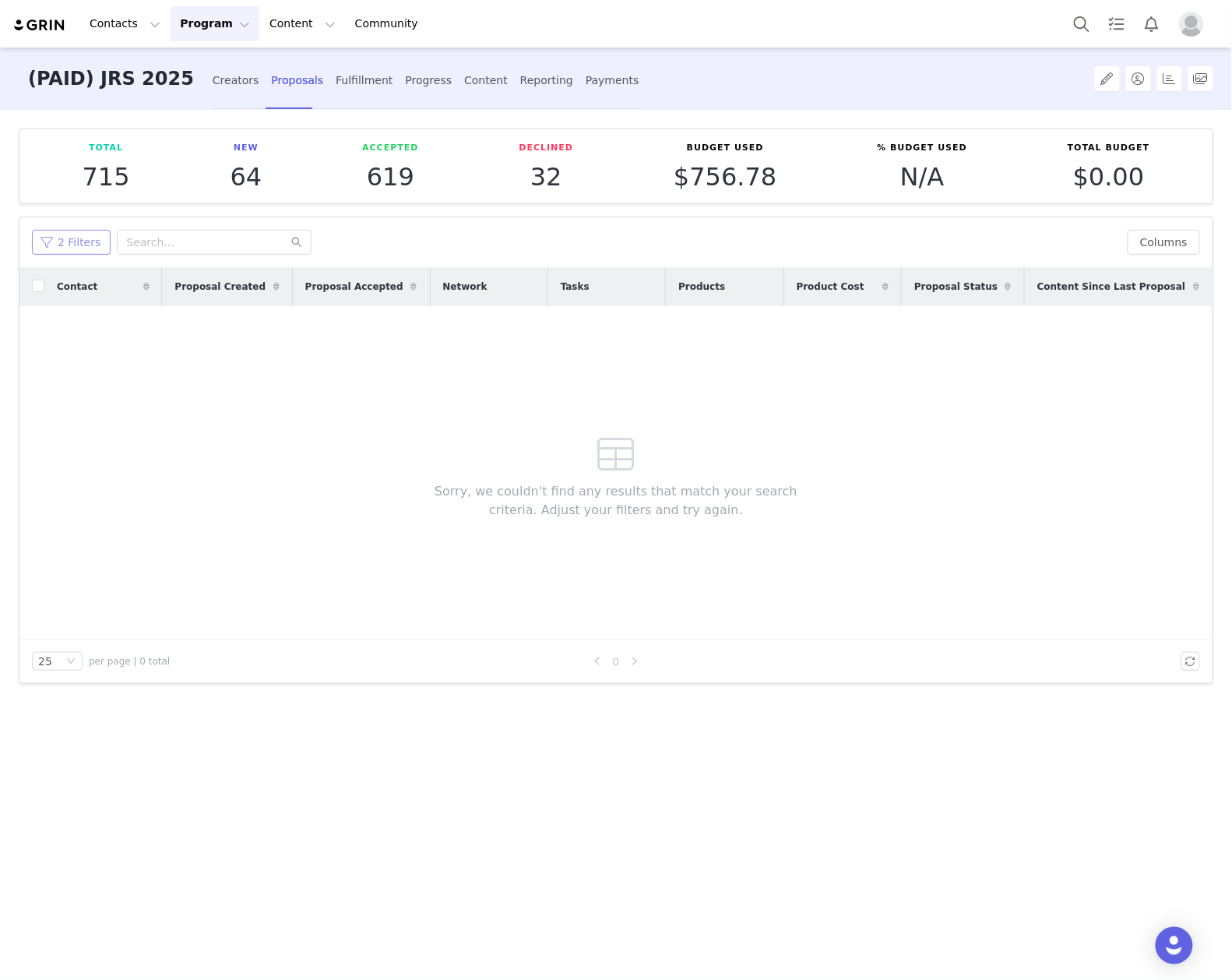
click at [62, 254] on button "2 Filters" at bounding box center [71, 242] width 78 height 25
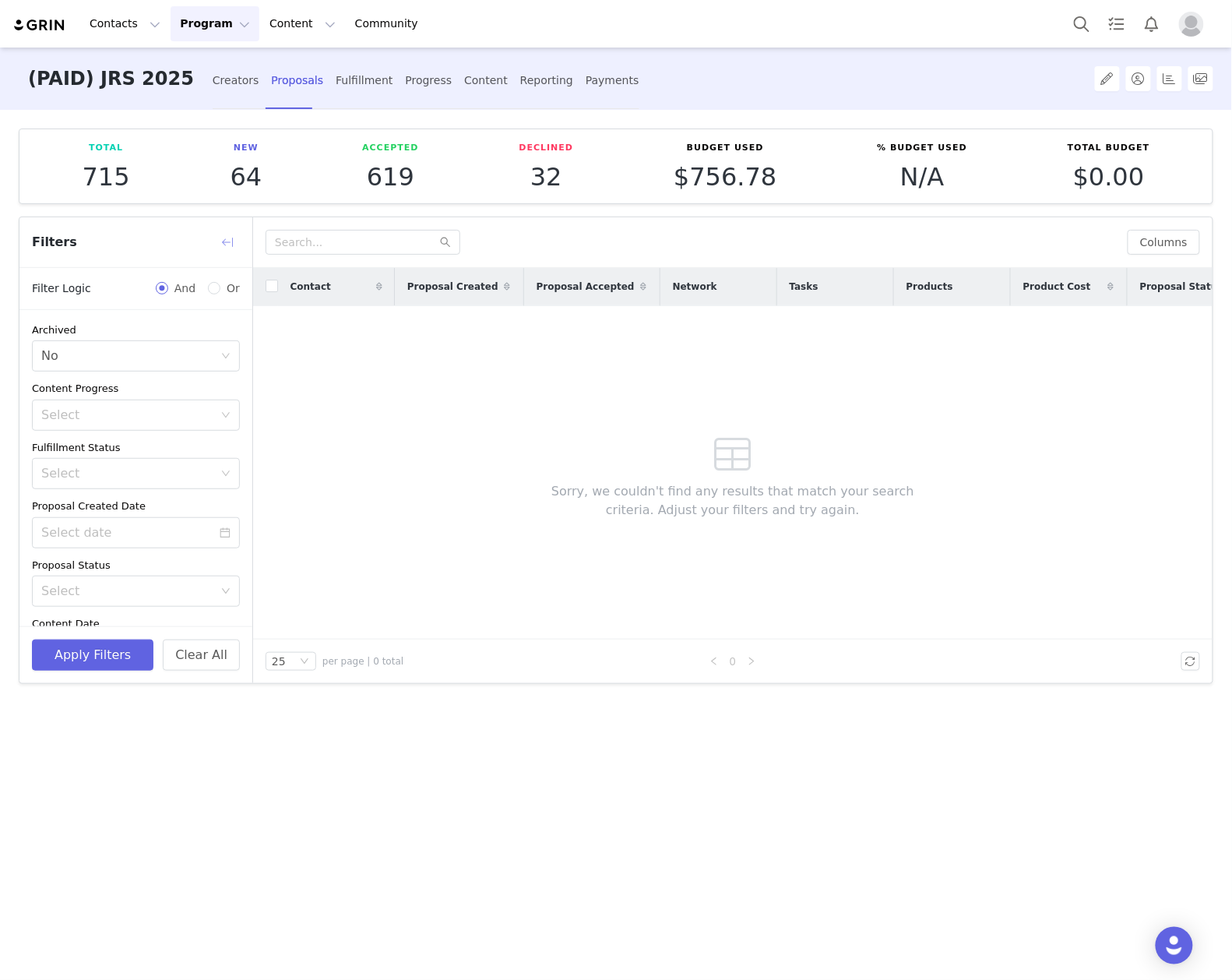
click at [231, 237] on button "button" at bounding box center [227, 242] width 25 height 25
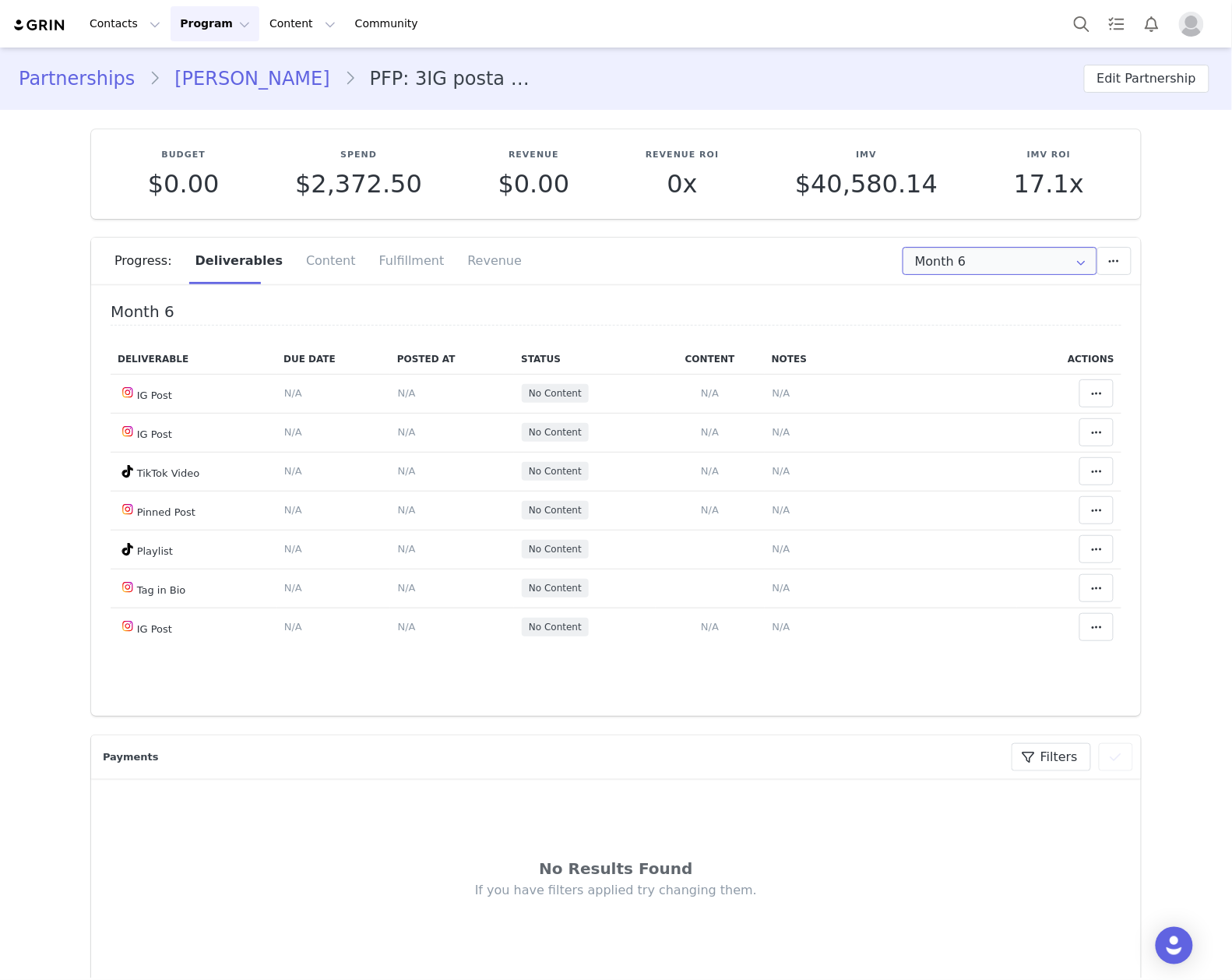
click at [963, 262] on input "Month 6" at bounding box center [1000, 261] width 195 height 28
click at [955, 452] on li "All Months" at bounding box center [1000, 462] width 209 height 26
type input "All"
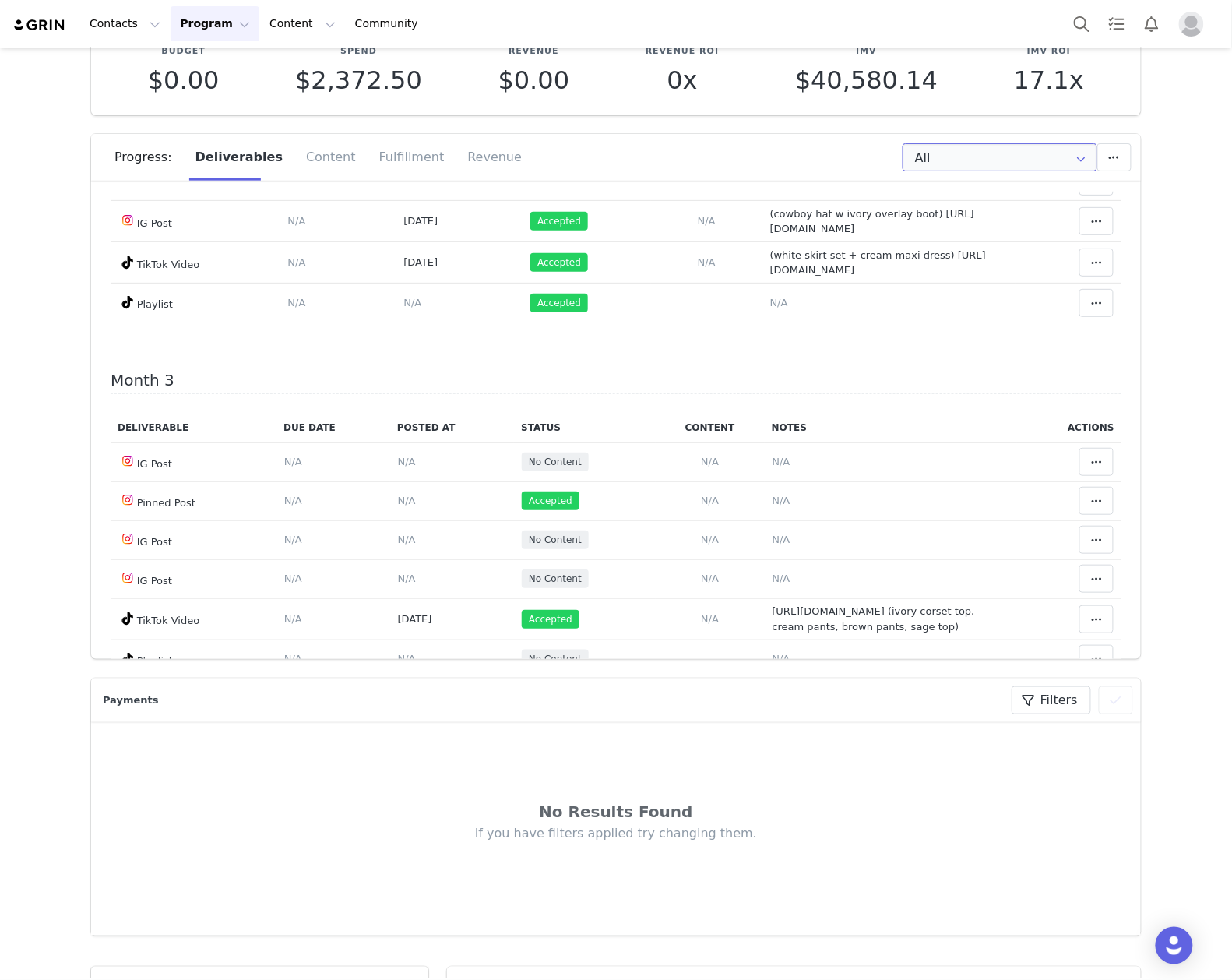
scroll to position [831, 0]
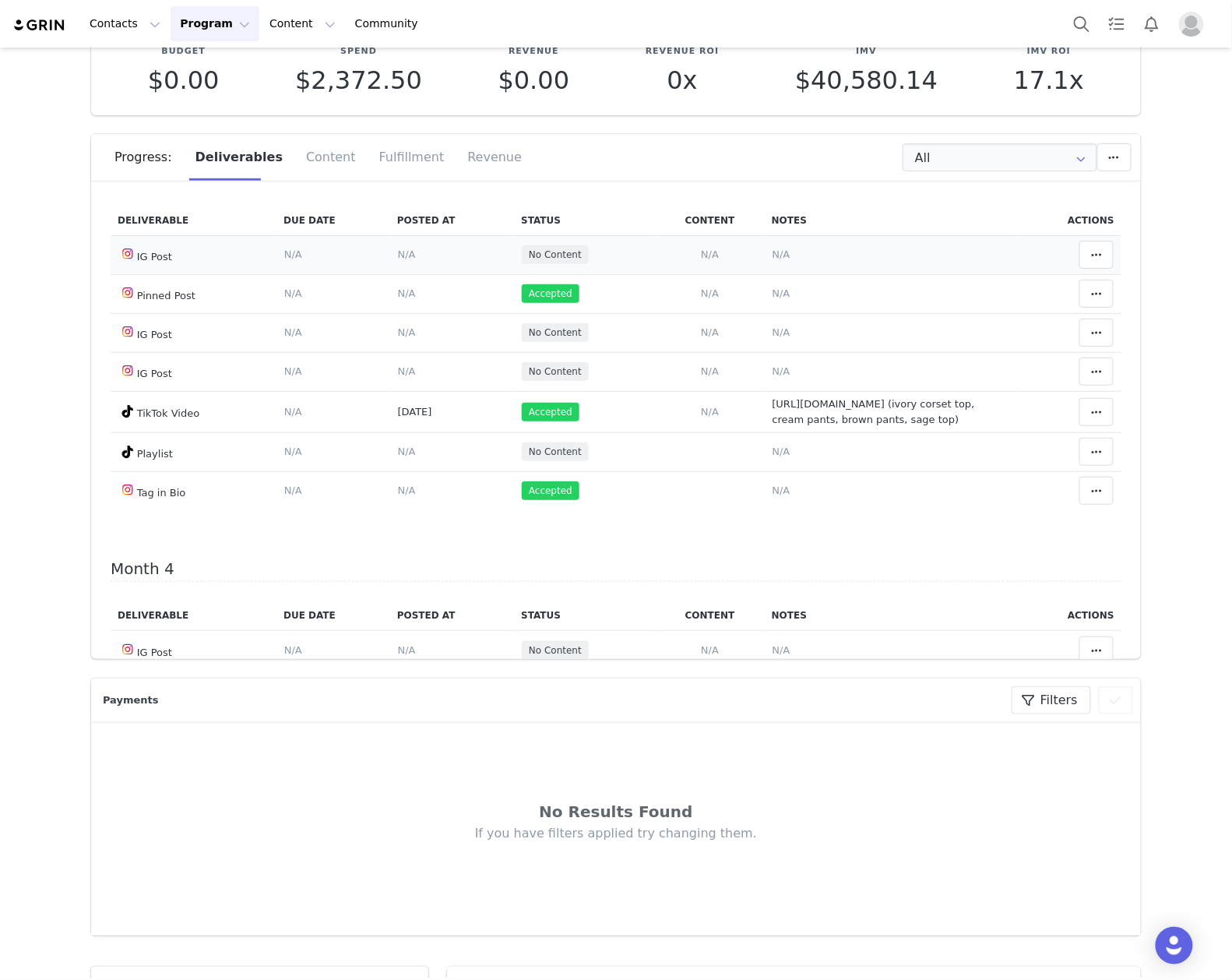
click at [773, 261] on span "N/A" at bounding box center [781, 254] width 18 height 12
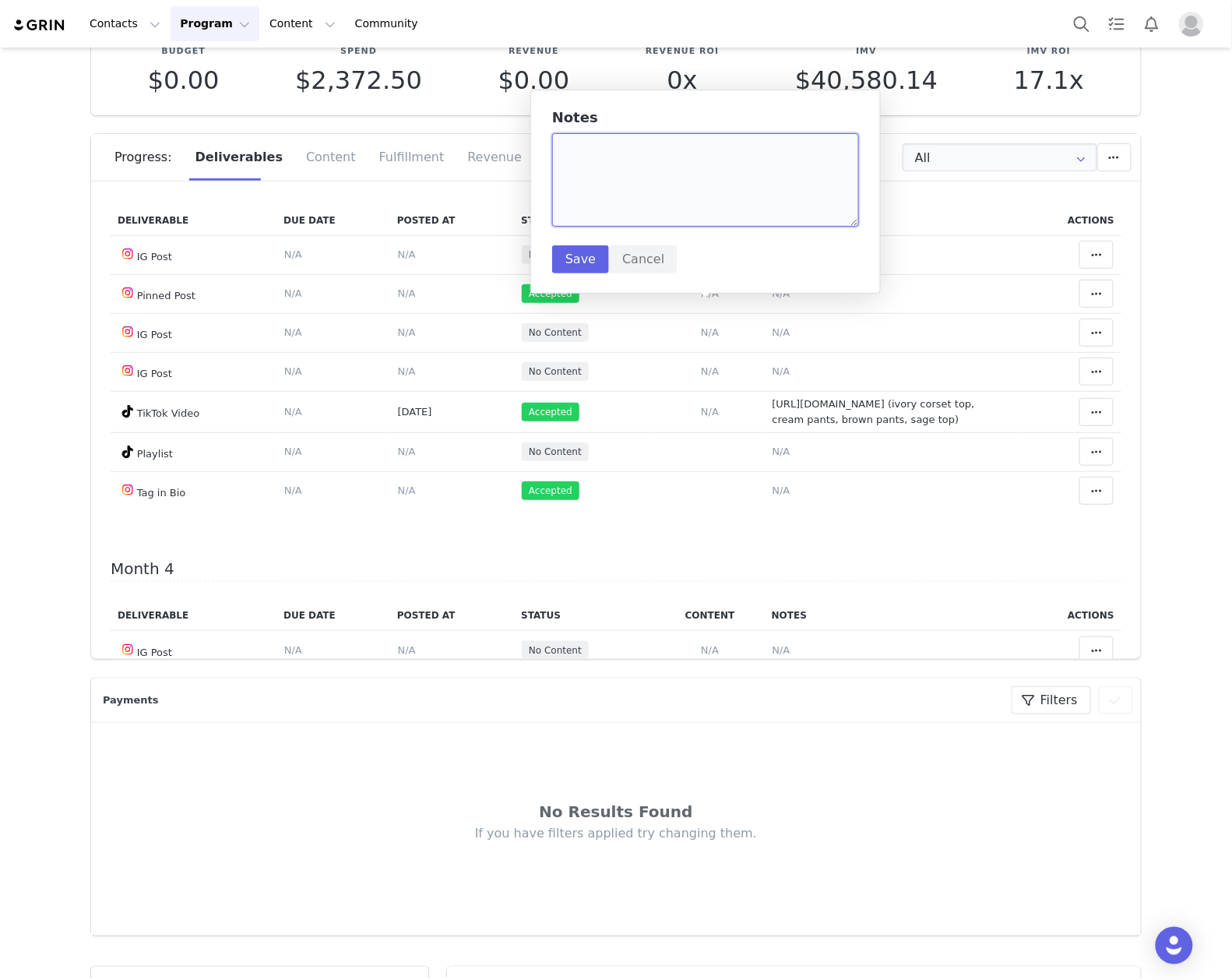
click at [638, 182] on textarea at bounding box center [705, 180] width 307 height 94
paste textarea "https://www.instagram.com/p/DOmr6hIjPs5/"
type textarea "(mauve mini dress) https://www.instagram.com/p/DOmr6hIjPs5/ add fn tag to first…"
click at [571, 265] on button "Save" at bounding box center [580, 259] width 57 height 28
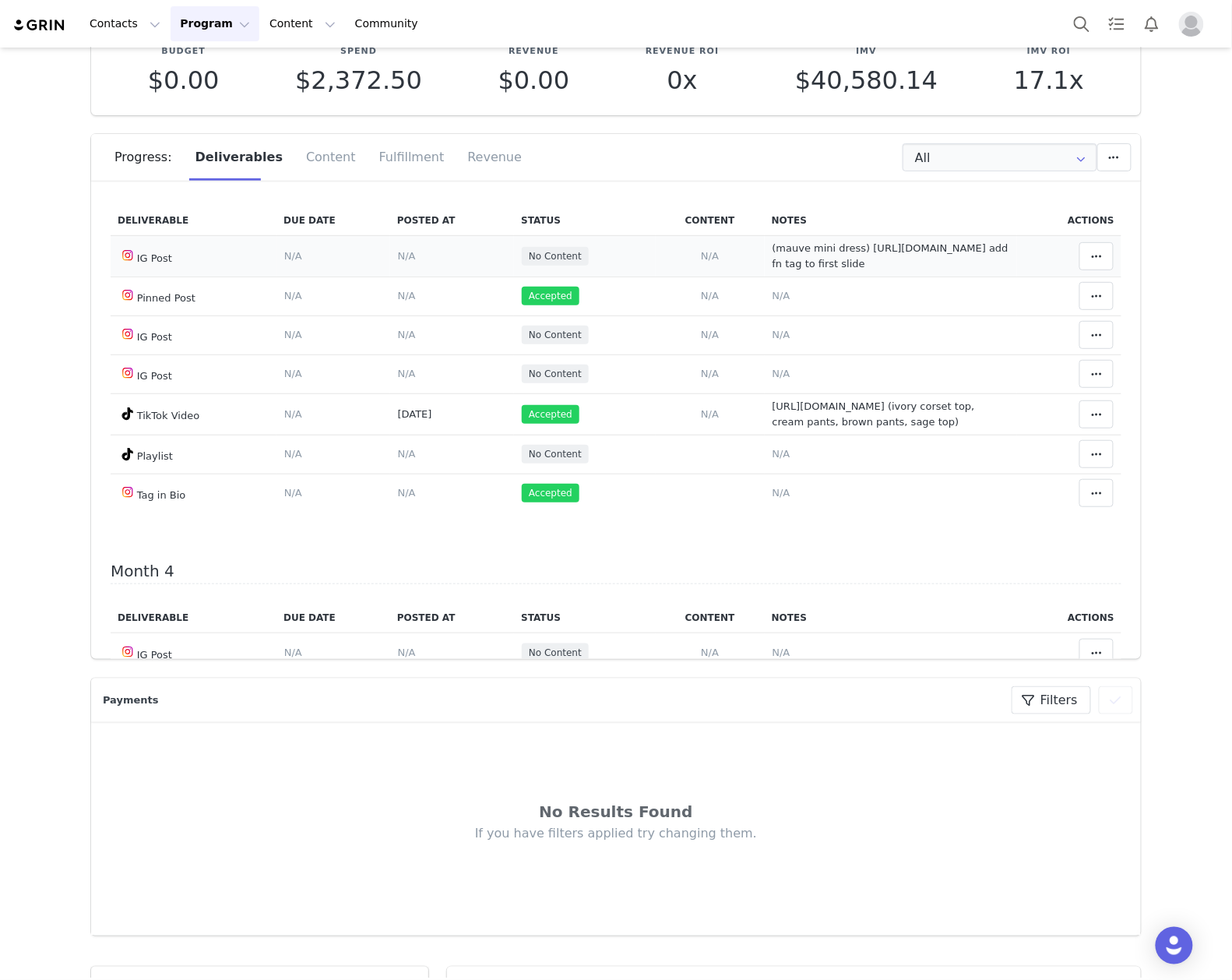
click at [398, 262] on span "N/A" at bounding box center [407, 256] width 18 height 12
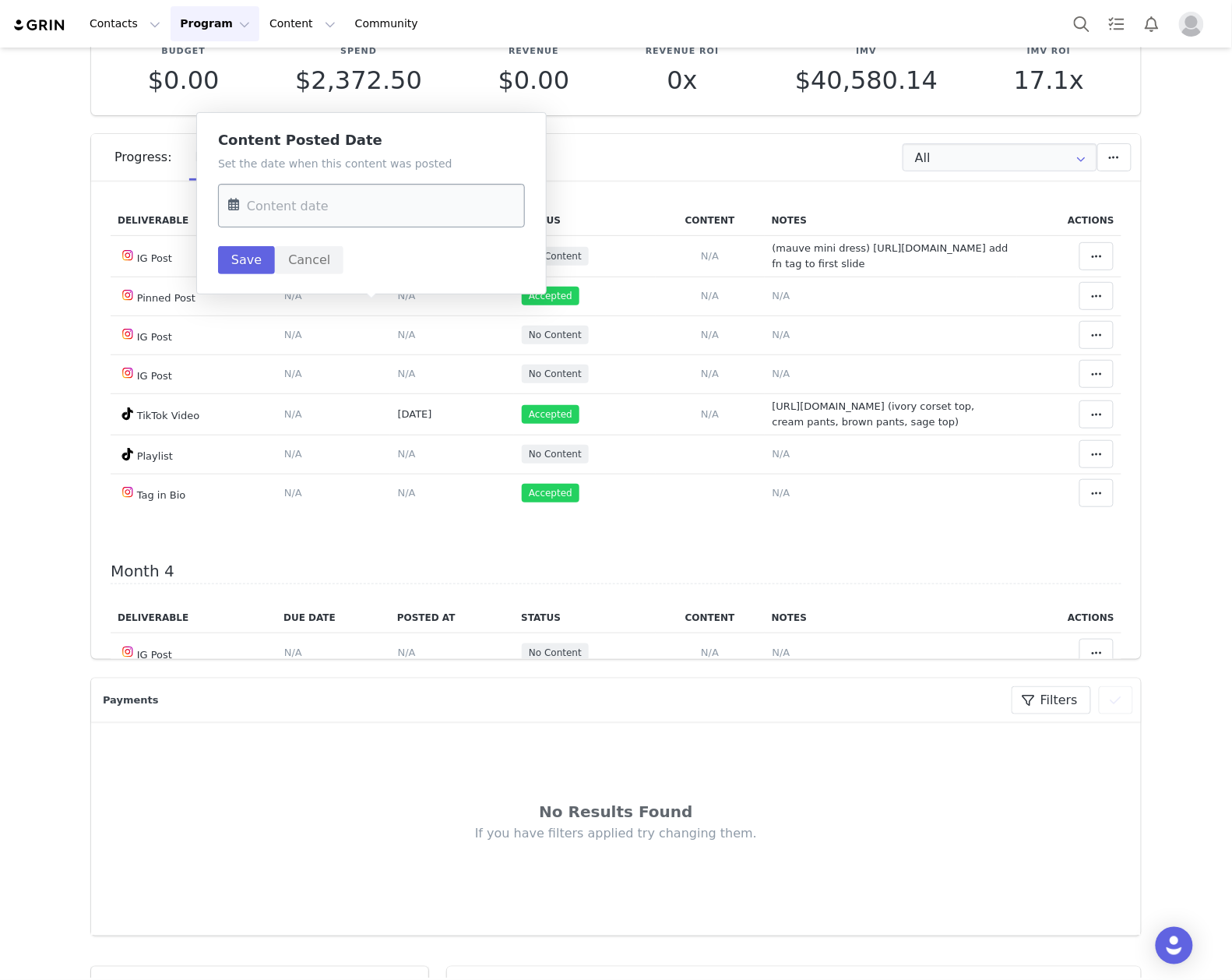
click at [351, 209] on input "text" at bounding box center [372, 205] width 307 height 44
click at [248, 387] on span "14" at bounding box center [246, 388] width 18 height 18
type input "Sep 14 2025"
click at [250, 261] on button "Save" at bounding box center [246, 260] width 57 height 28
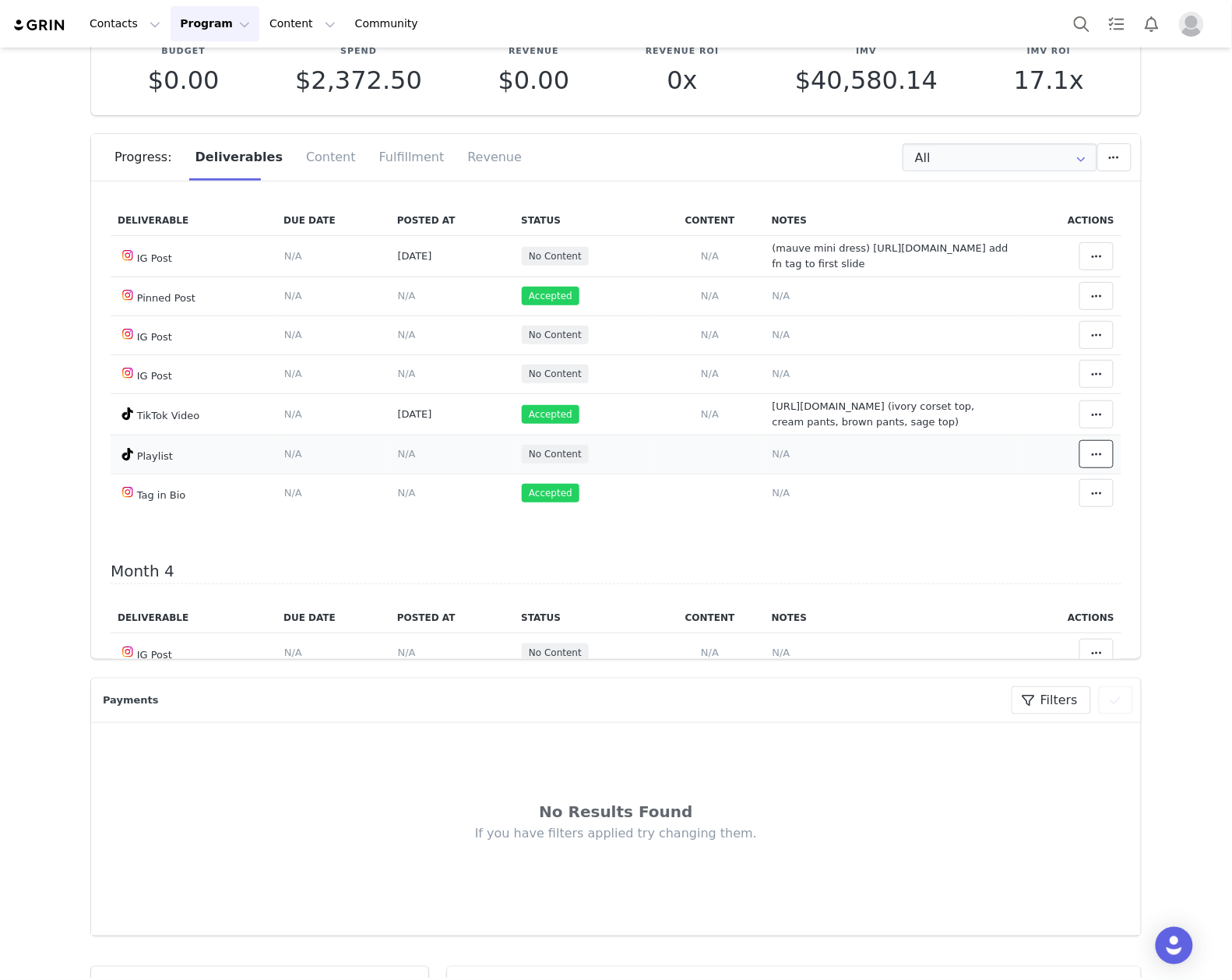
click at [1087, 464] on span at bounding box center [1096, 454] width 18 height 18
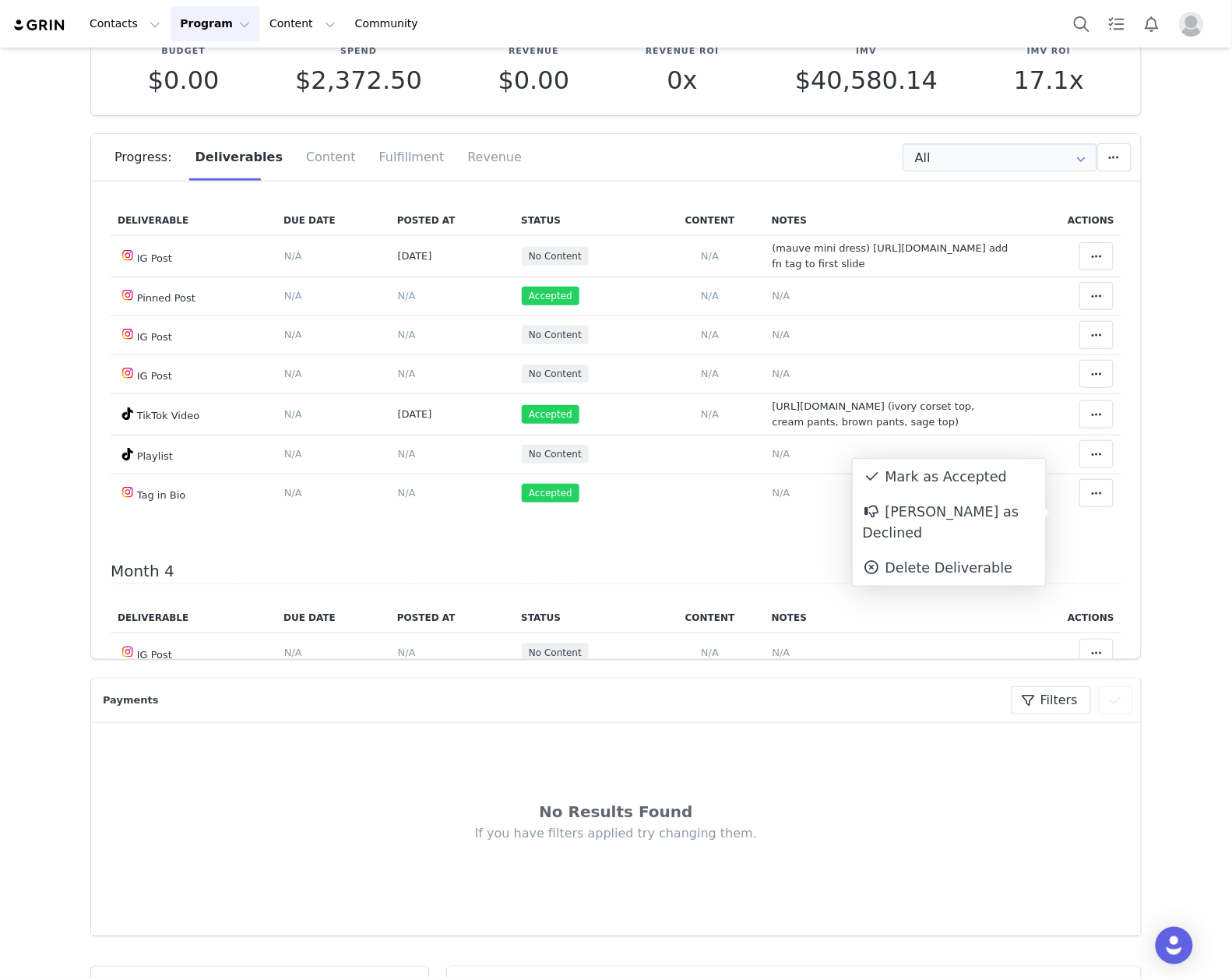
click at [936, 474] on div "Mark as Accepted" at bounding box center [950, 476] width 193 height 36
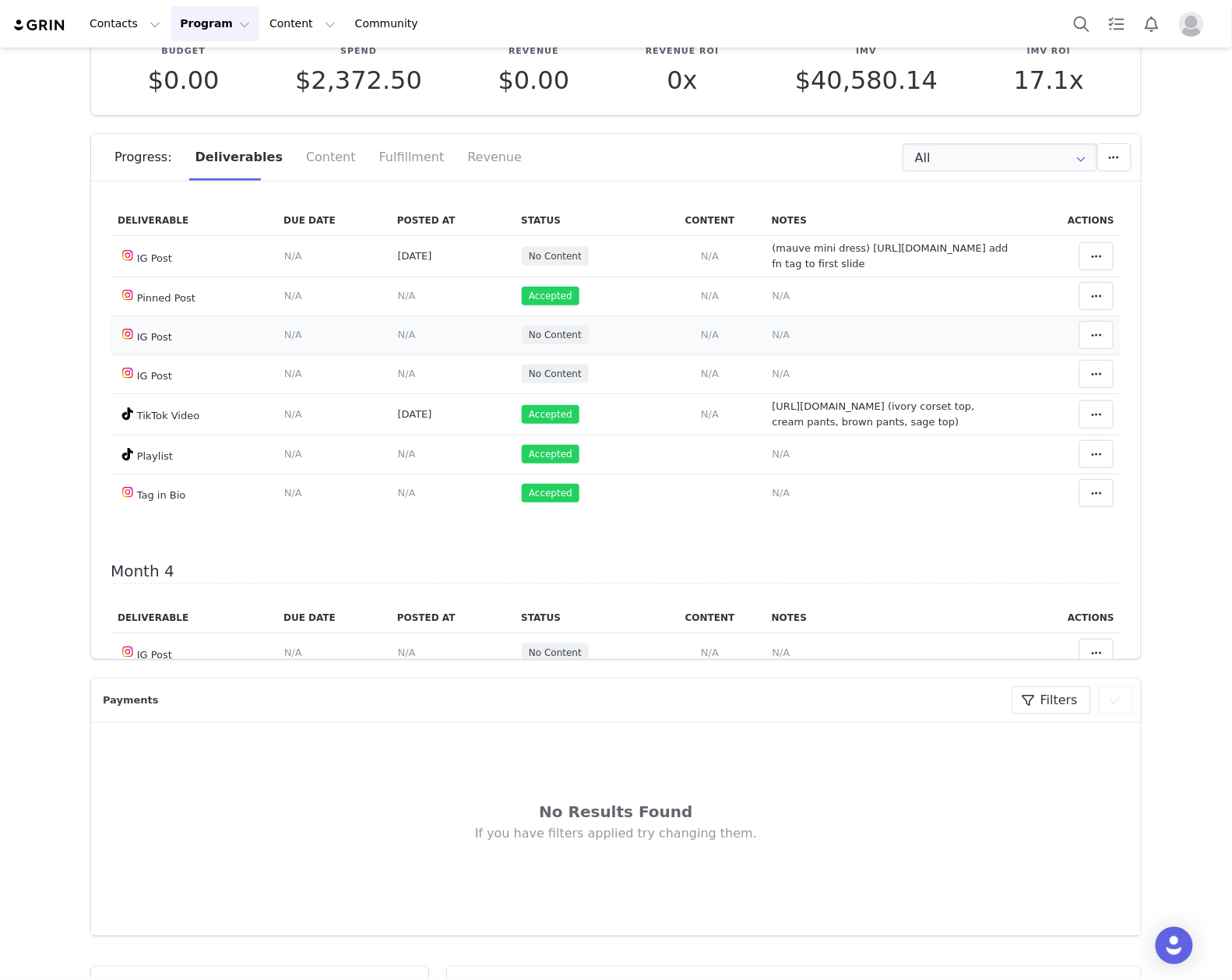
click at [773, 341] on span "N/A" at bounding box center [781, 334] width 18 height 12
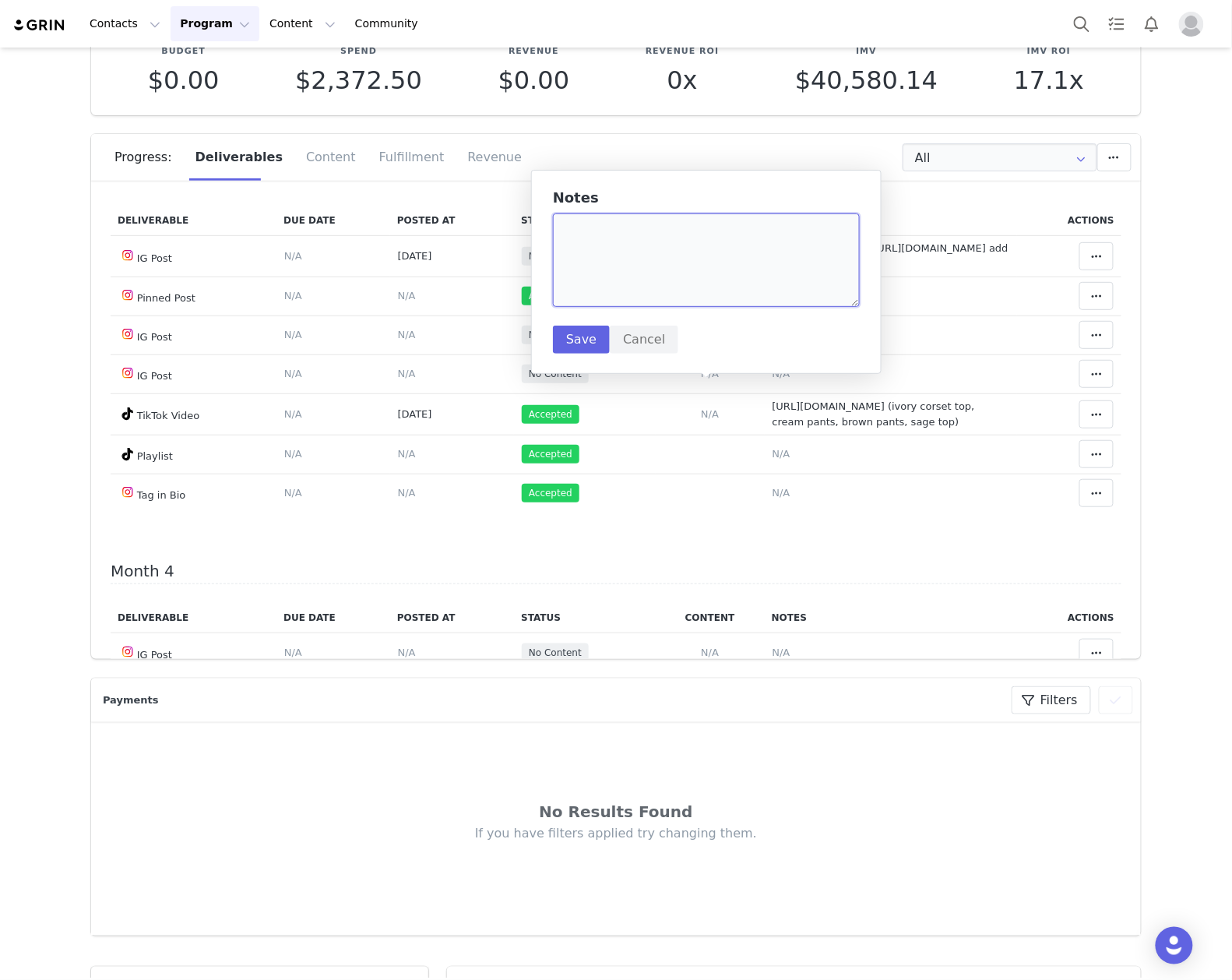
click at [656, 277] on textarea at bounding box center [706, 260] width 307 height 94
paste textarea "https://www.instagram.com/p/DOXI8Isj557/"
type textarea "() https://www.instagram.com/p/DOXI8Isj557/ add fn tag to reel and identify ite…"
click at [583, 345] on button "Save" at bounding box center [581, 340] width 57 height 28
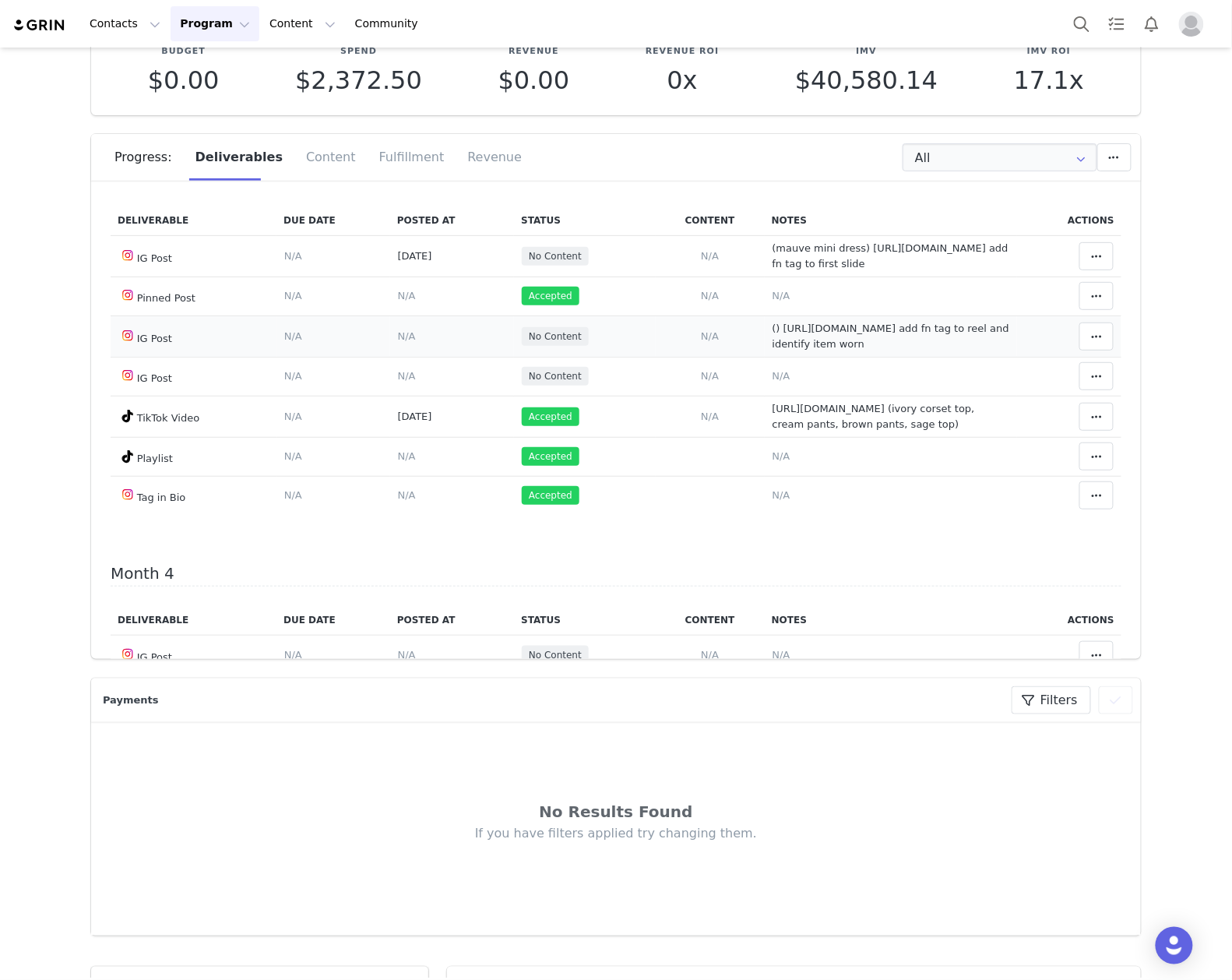
drag, startPoint x: 385, startPoint y: 385, endPoint x: 366, endPoint y: 388, distance: 19.2
click at [390, 357] on td "Content Posted Date Set the date when this content was posted Save Cancel N/A" at bounding box center [451, 337] width 124 height 42
click at [398, 342] on span "N/A" at bounding box center [407, 336] width 18 height 12
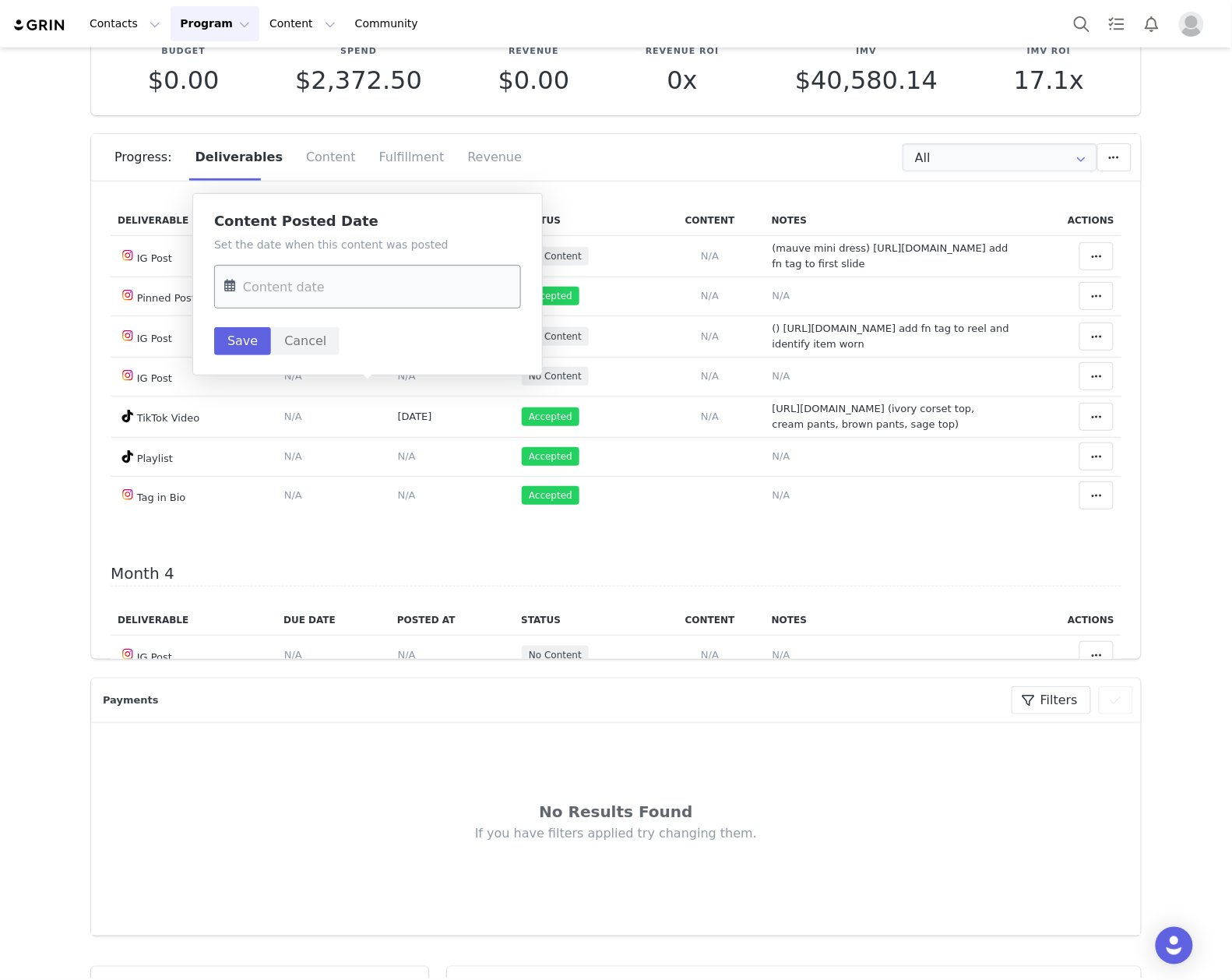
click at [399, 293] on input "text" at bounding box center [368, 286] width 307 height 44
click at [277, 441] on span "8" at bounding box center [275, 439] width 18 height 18
type input "Sep 08 2025"
click at [241, 331] on button "Save" at bounding box center [242, 341] width 57 height 28
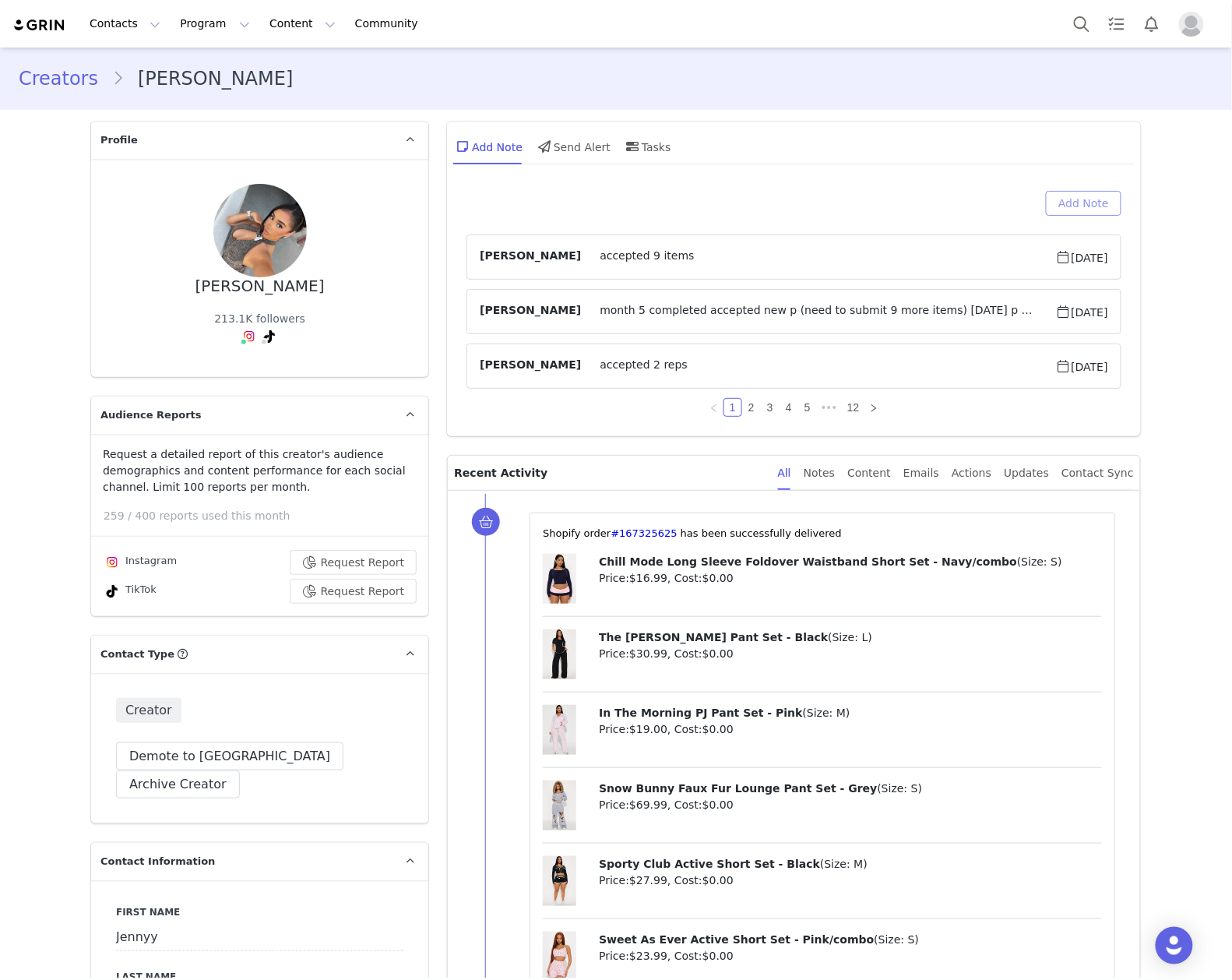
click at [1055, 203] on button "Add Note" at bounding box center [1083, 203] width 76 height 25
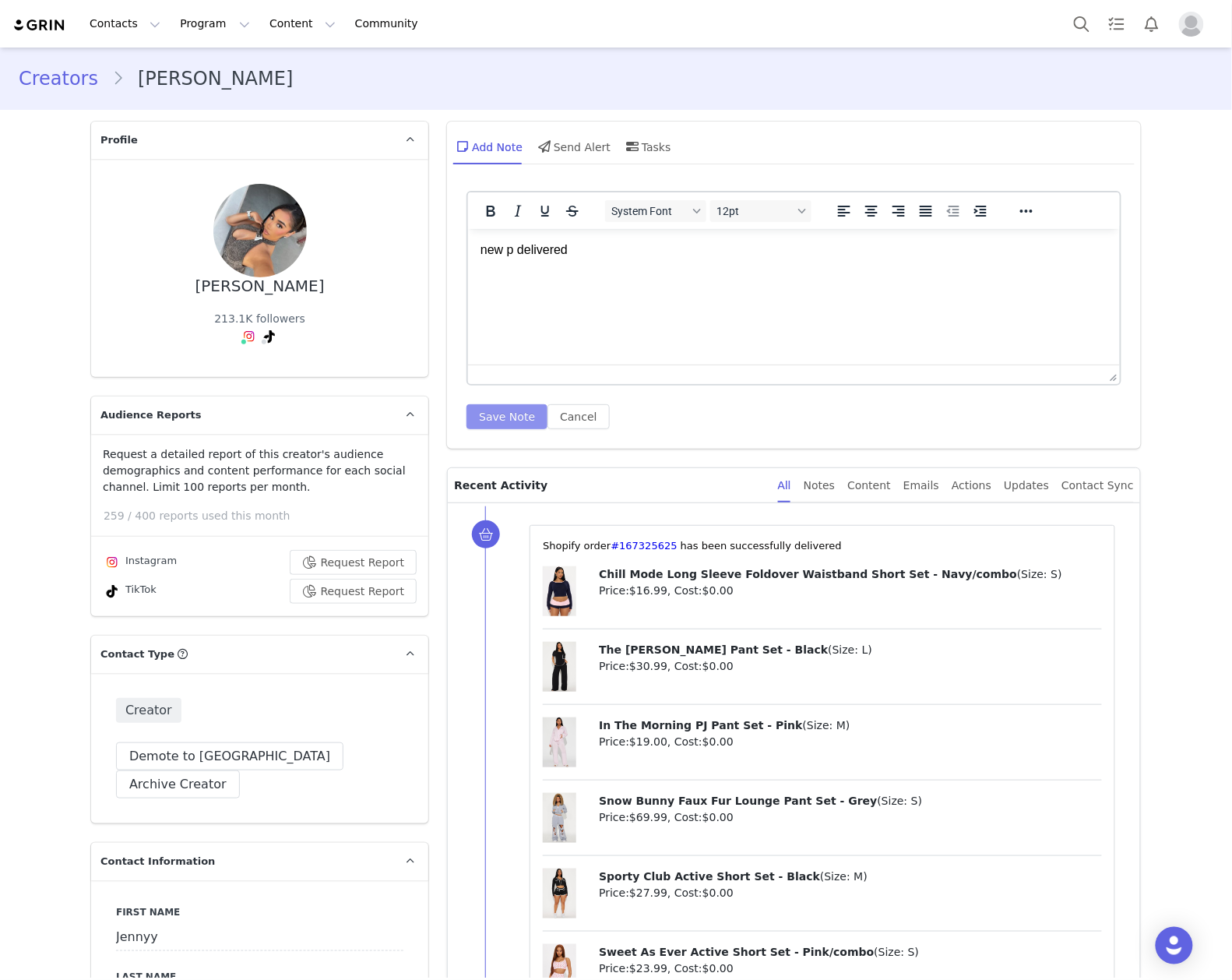
click at [514, 421] on button "Save Note" at bounding box center [507, 416] width 81 height 25
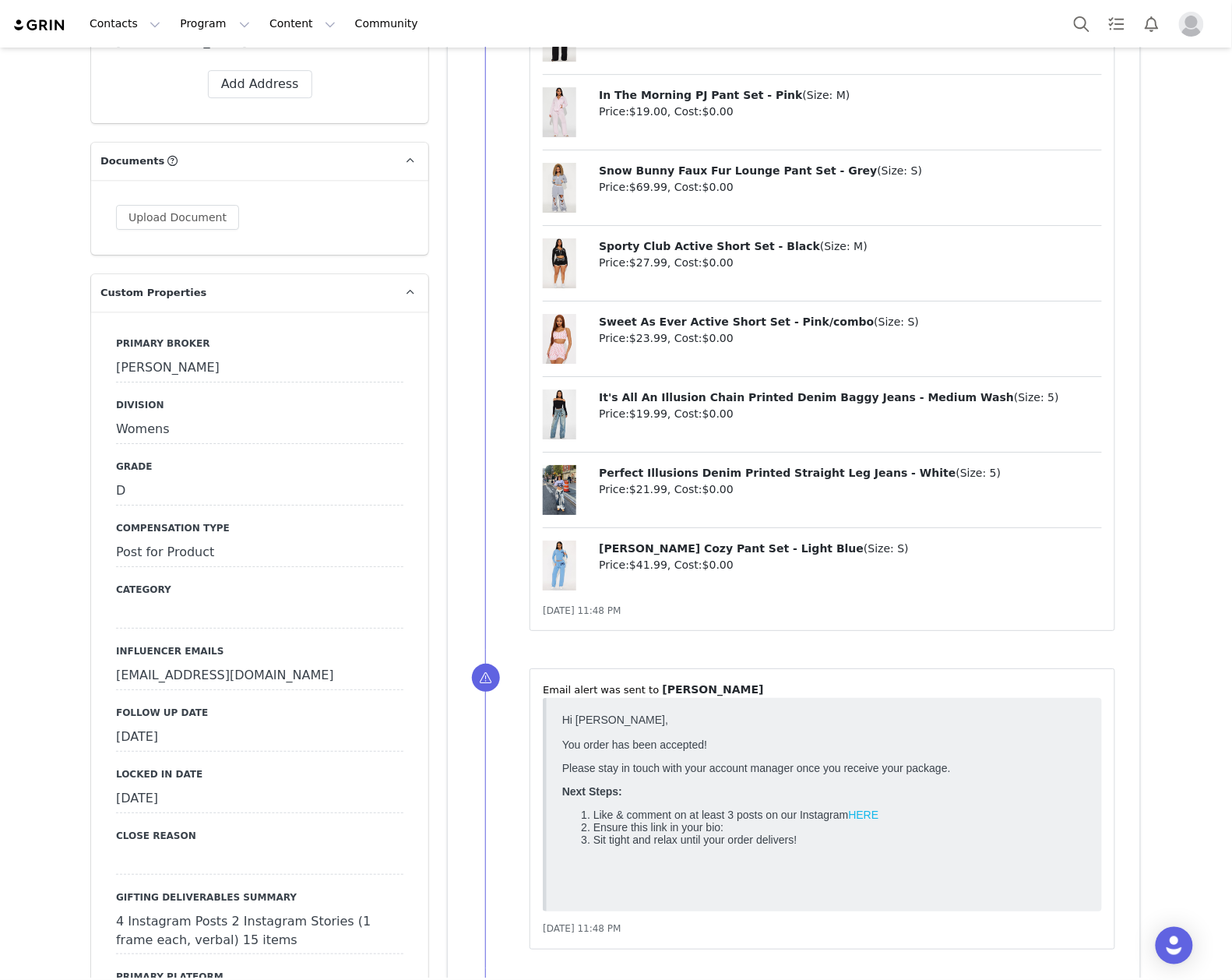
scroll to position [1974, 0]
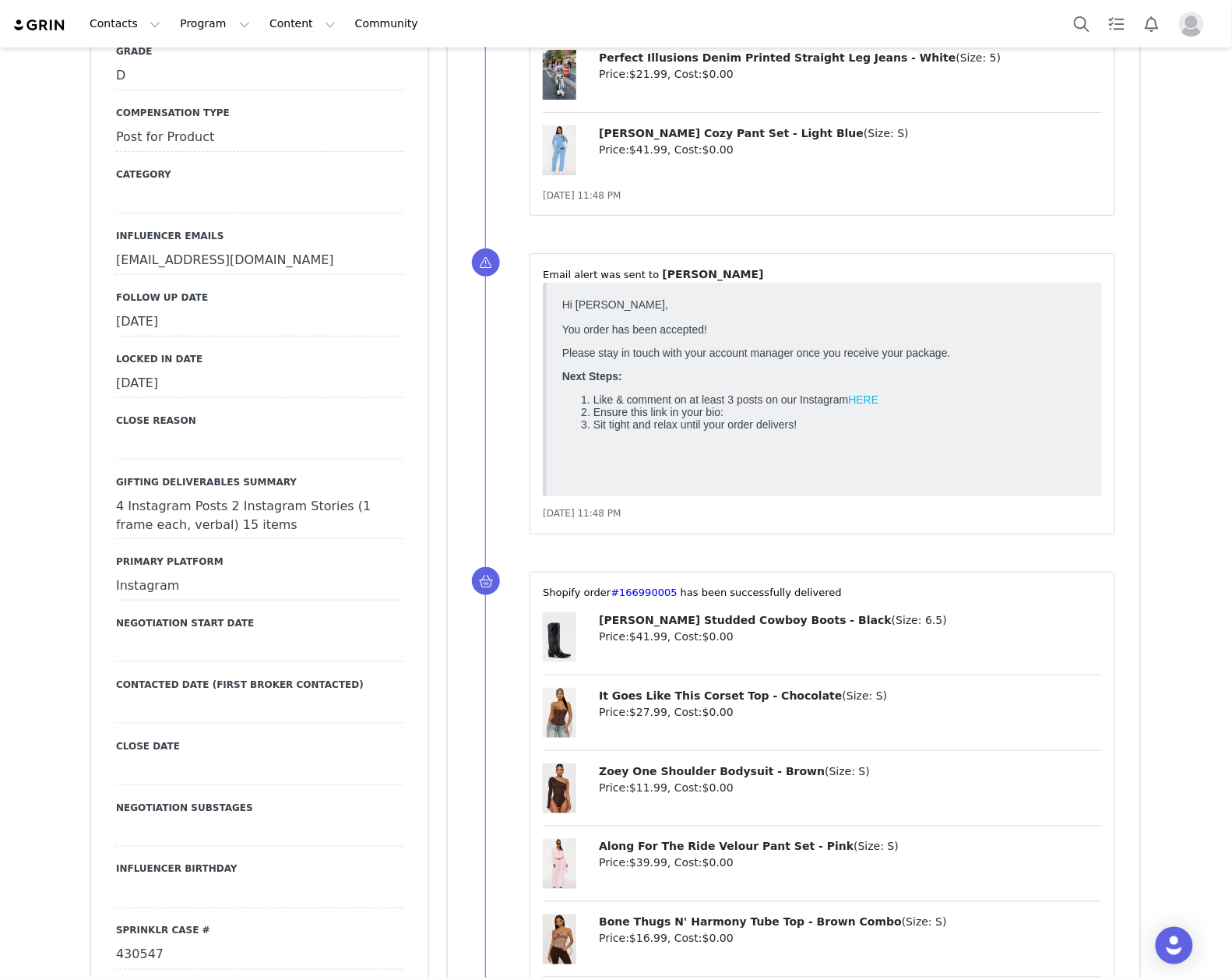
click at [229, 309] on div "[DATE]" at bounding box center [260, 322] width 288 height 28
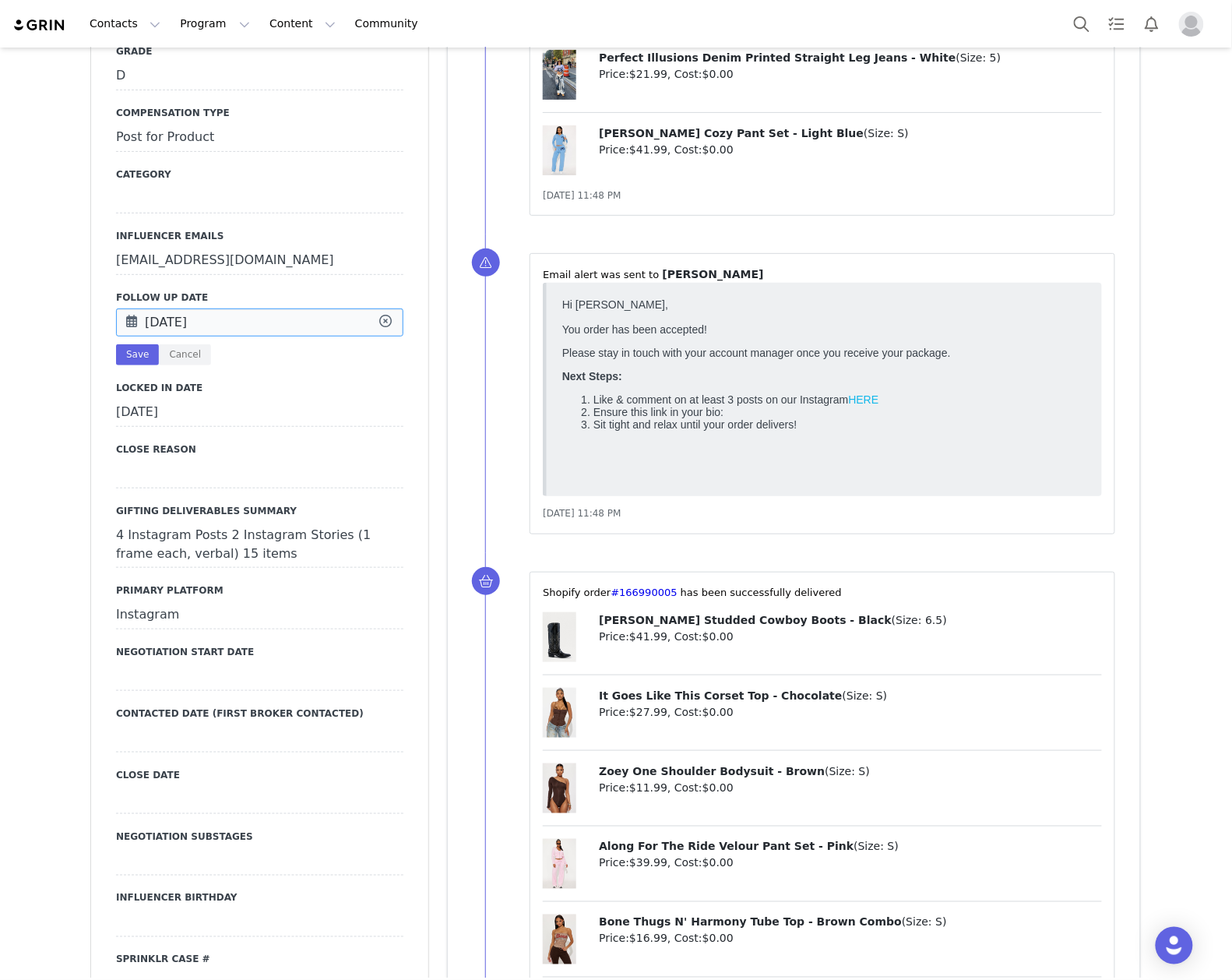
click at [229, 309] on input "[DATE]" at bounding box center [260, 322] width 288 height 28
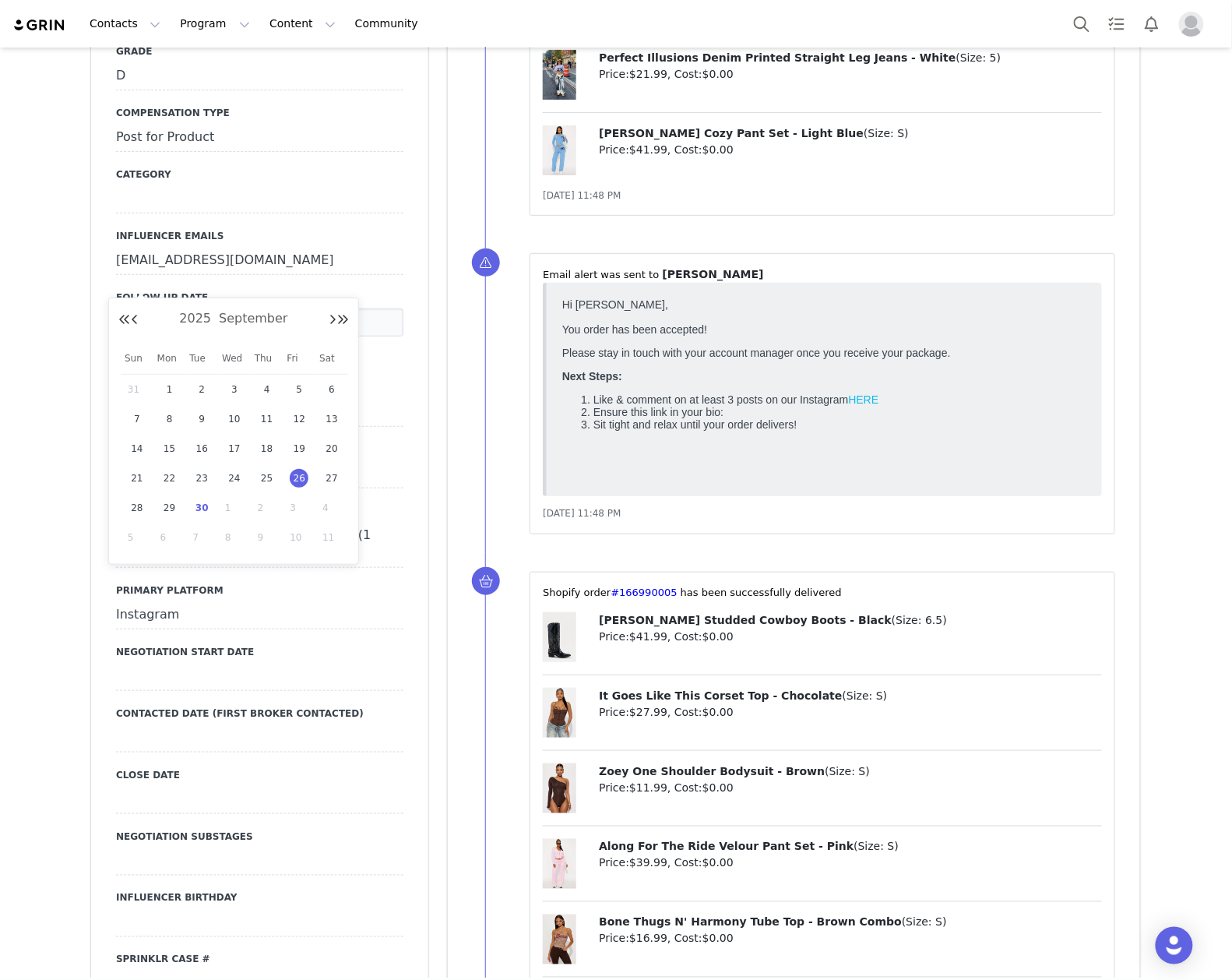
drag, startPoint x: 198, startPoint y: 505, endPoint x: 176, endPoint y: 350, distance: 156.6
click at [198, 503] on span "30" at bounding box center [201, 508] width 18 height 18
type input "[DATE]"
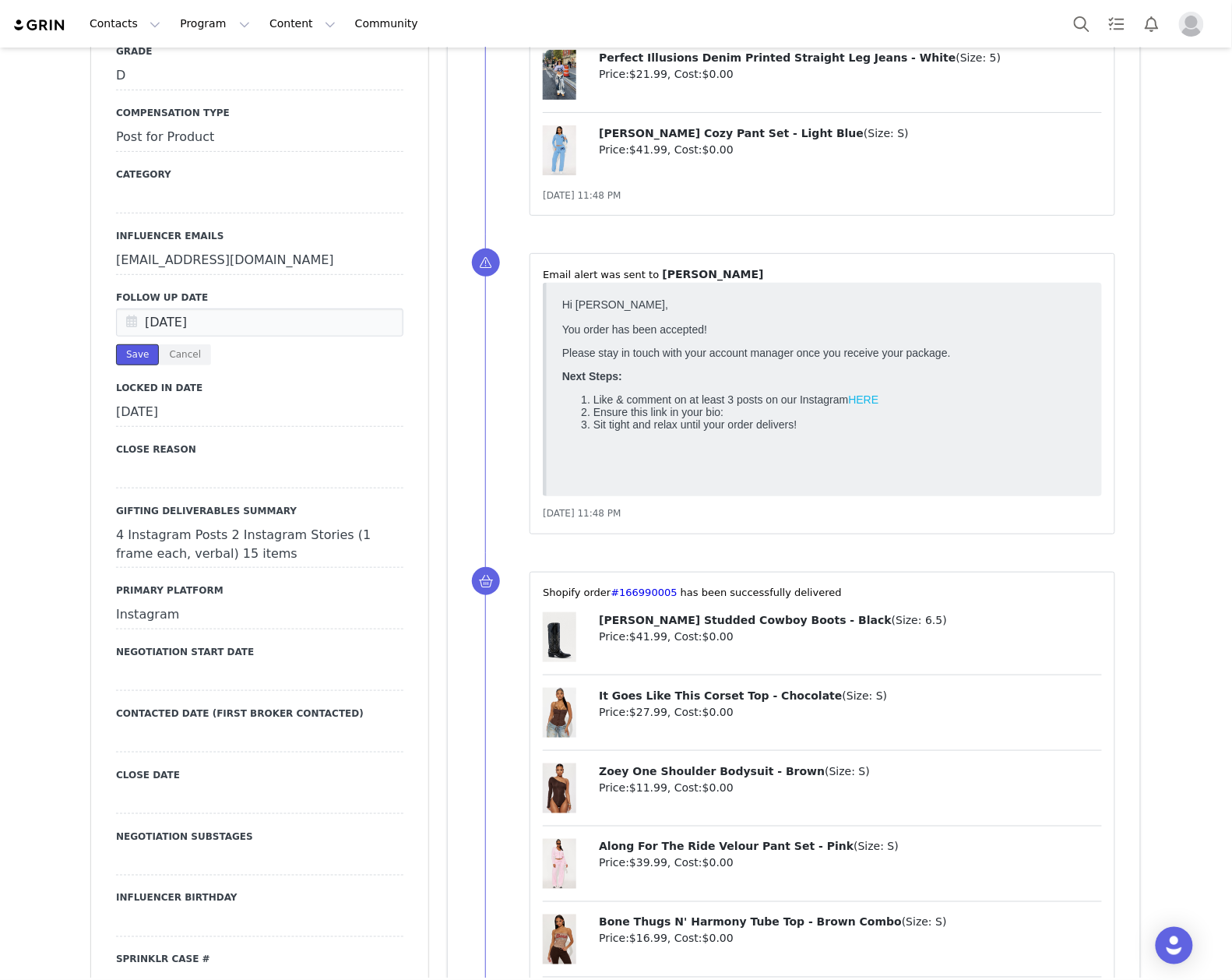
click at [129, 345] on button "Save" at bounding box center [137, 355] width 43 height 21
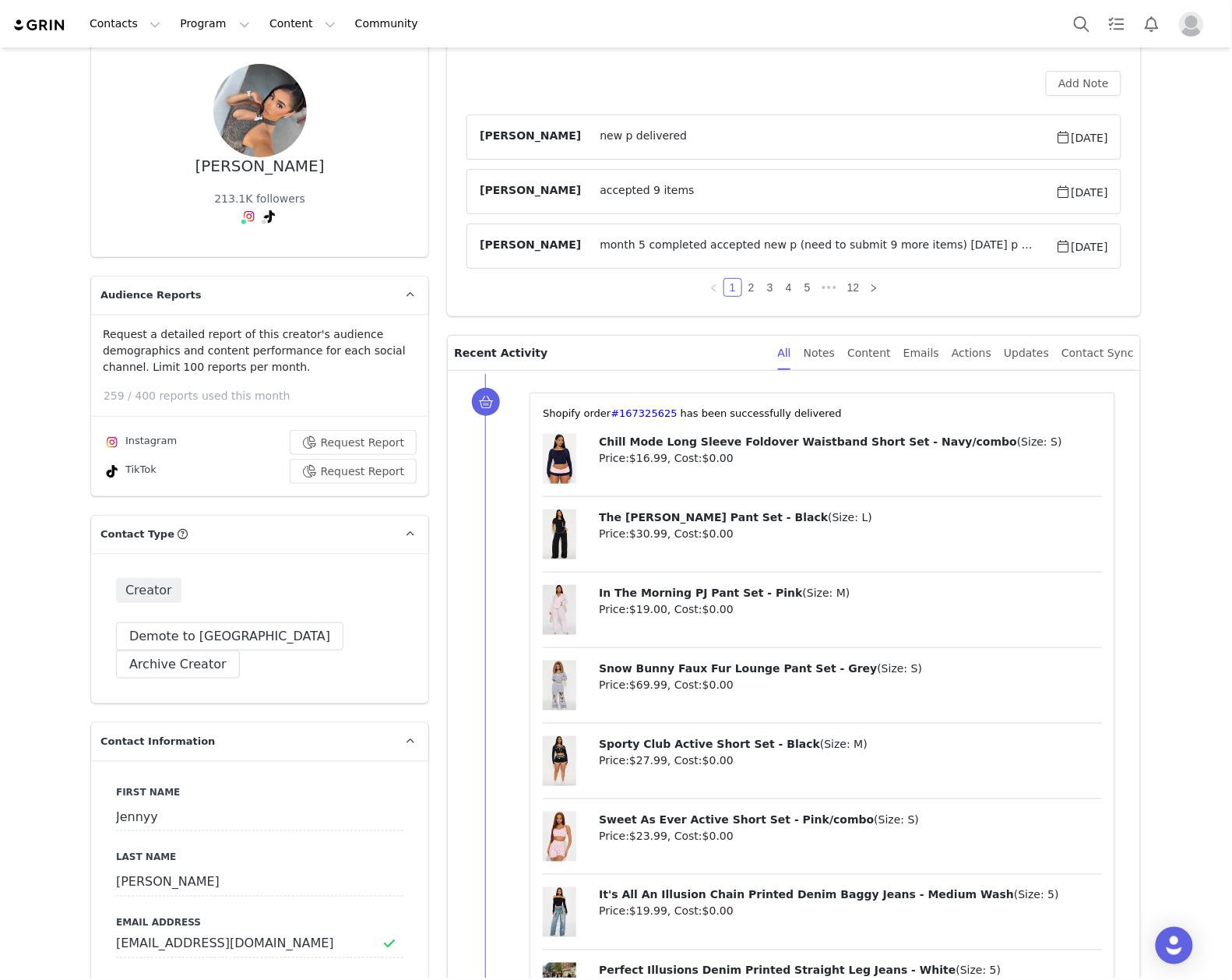
scroll to position [0, 0]
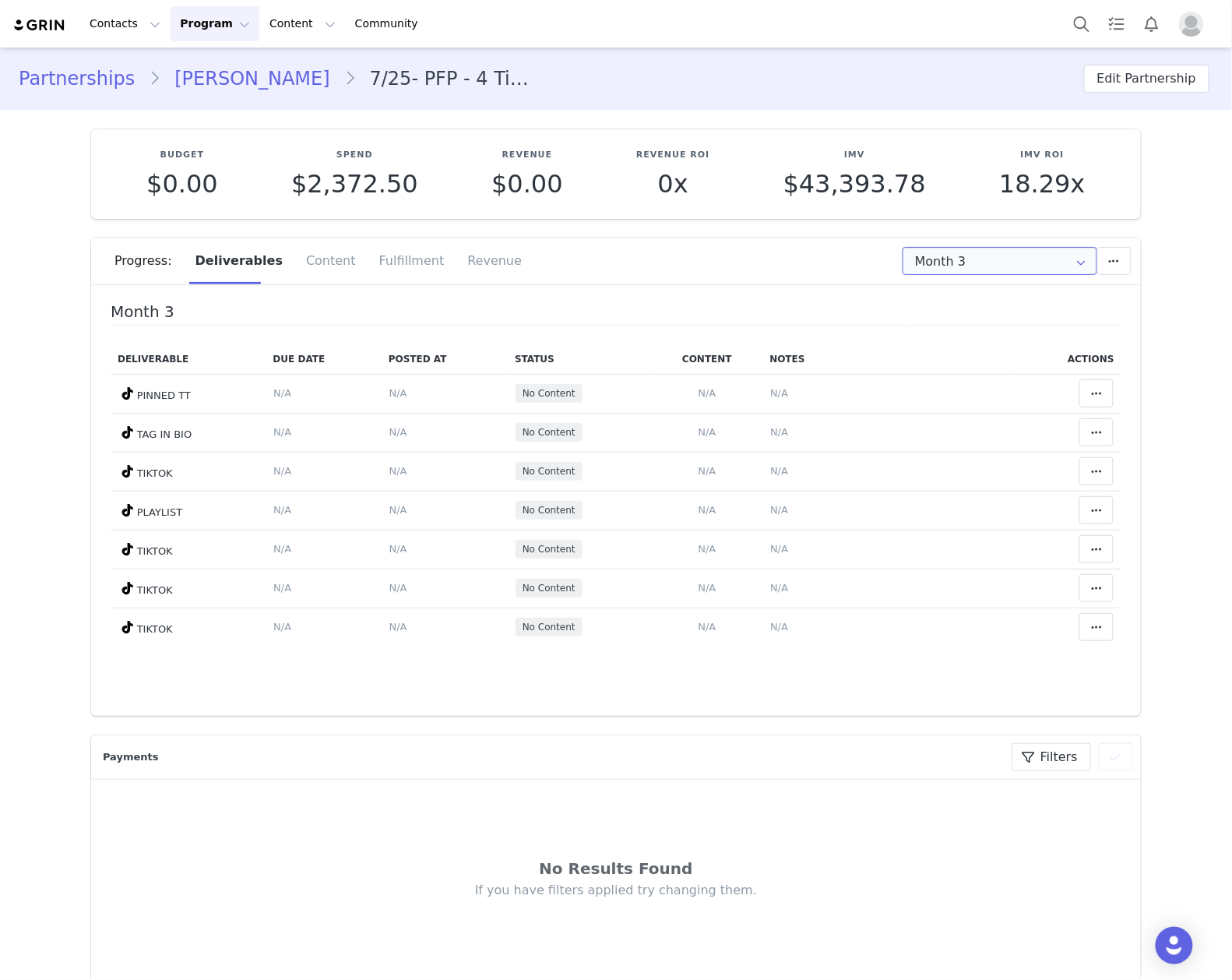
click at [938, 262] on input "Month 3" at bounding box center [1000, 261] width 195 height 28
click at [964, 384] on div at bounding box center [992, 381] width 190 height 5
click at [960, 387] on li "All Months" at bounding box center [1000, 382] width 209 height 26
type input "All"
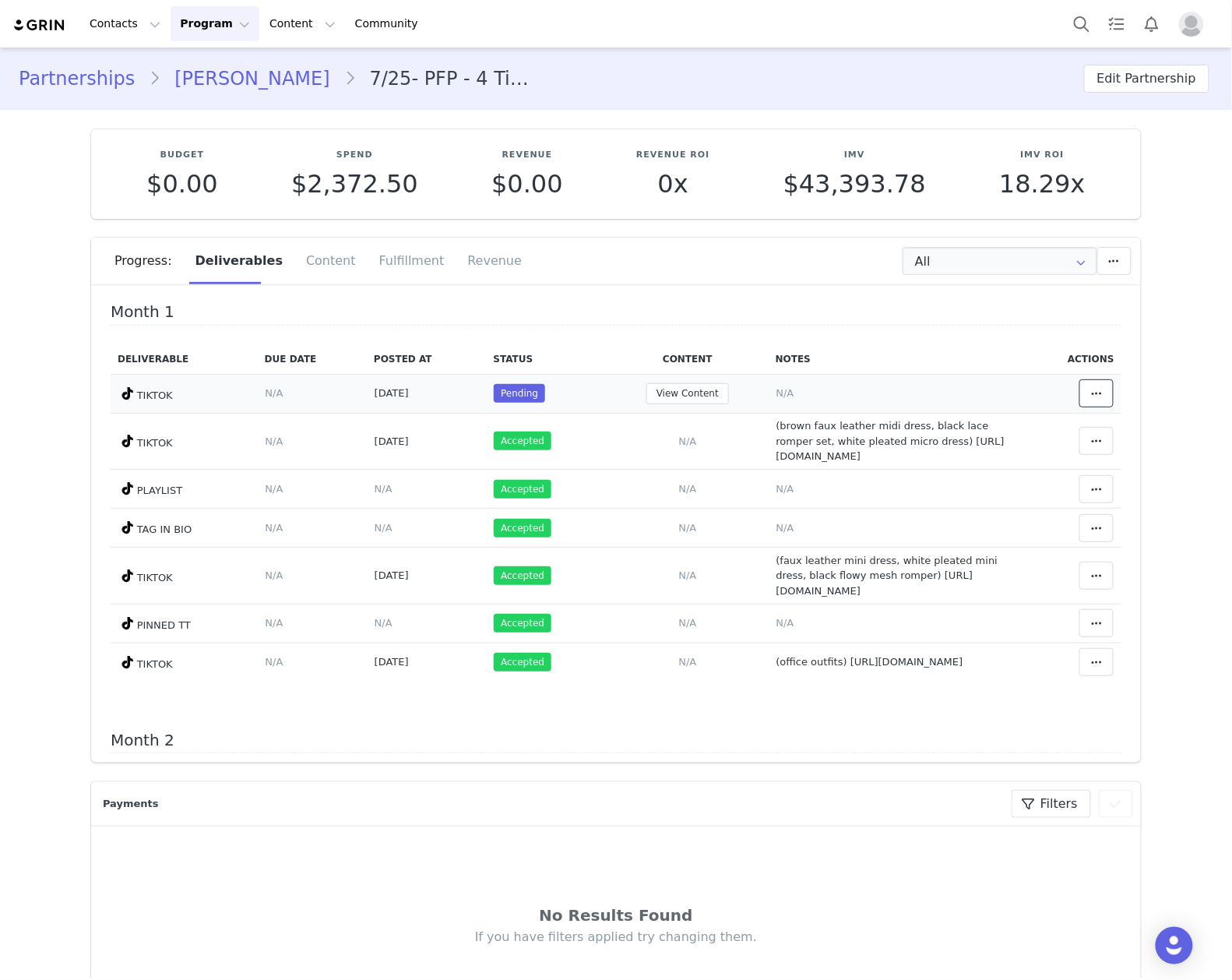
click at [1091, 389] on icon at bounding box center [1097, 394] width 11 height 13
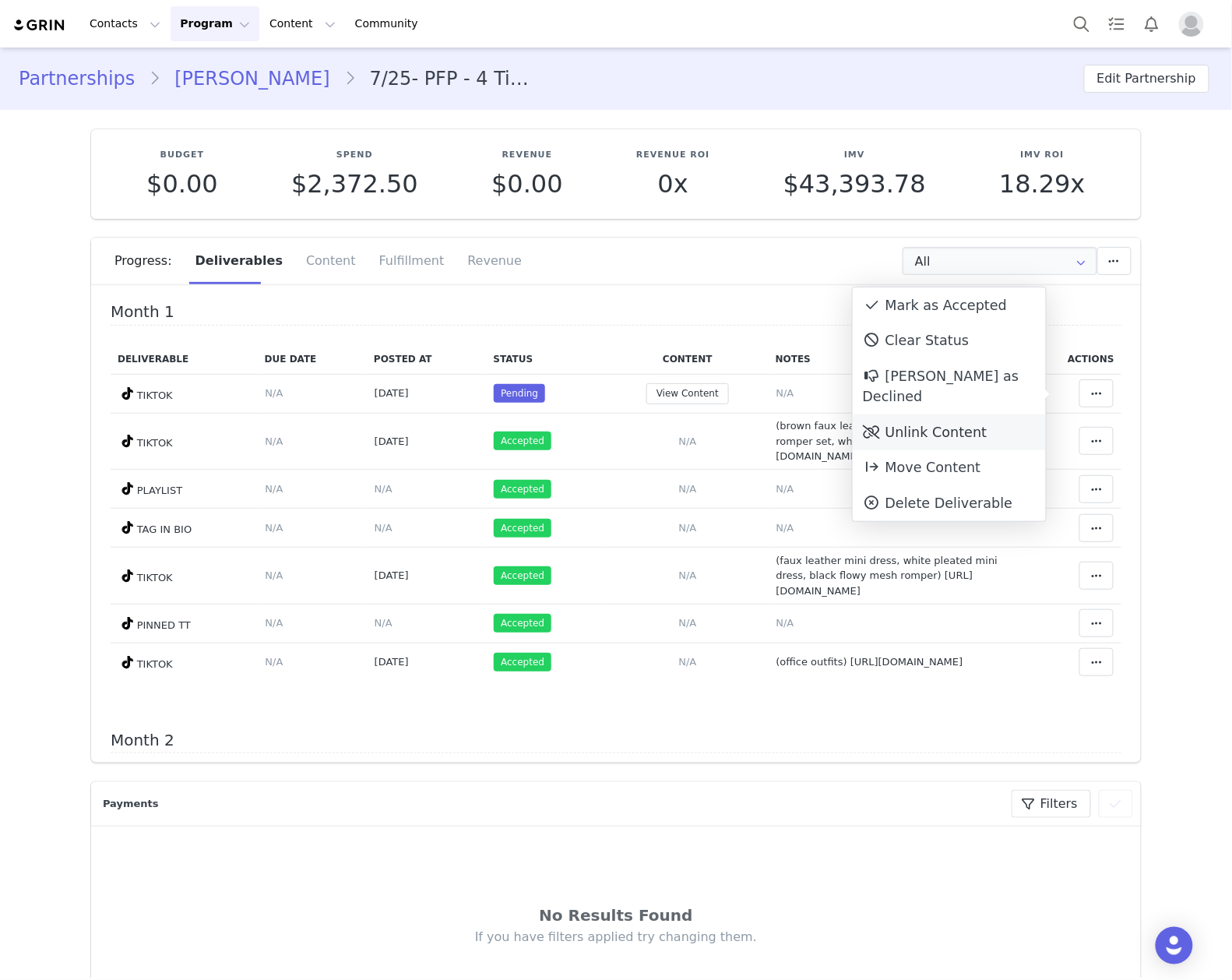
click at [923, 415] on div "Unlink Content" at bounding box center [950, 432] width 193 height 36
